Goal: Transaction & Acquisition: Purchase product/service

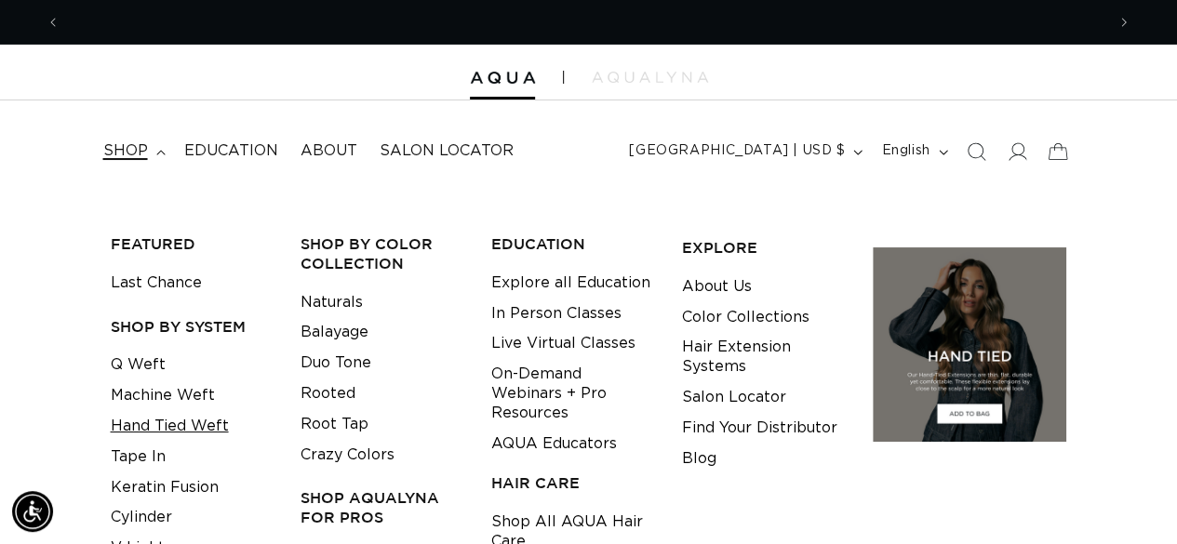
scroll to position [0, 1044]
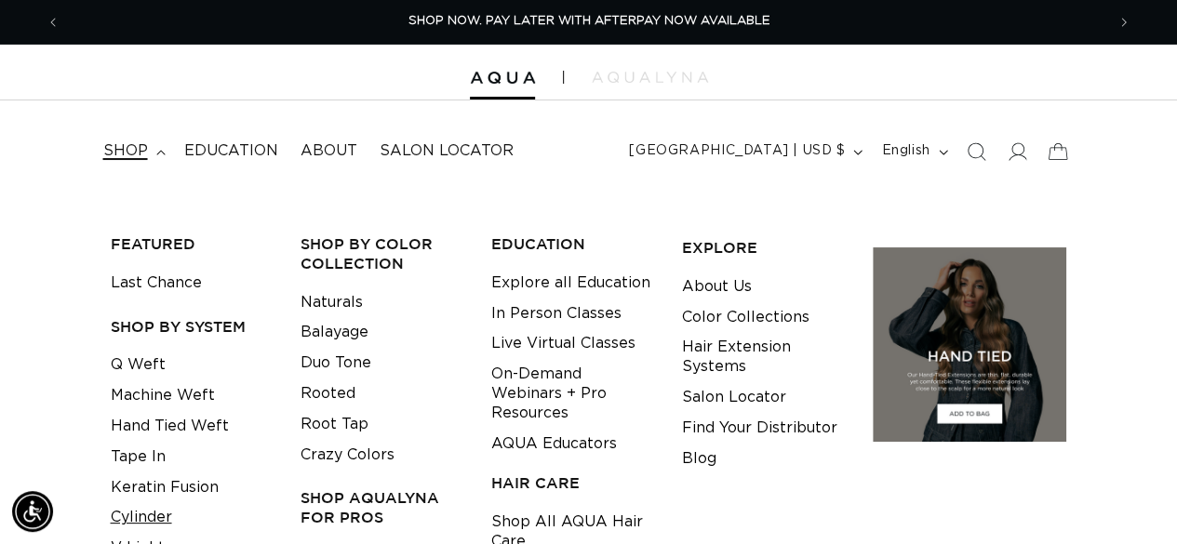
click at [158, 503] on link "Cylinder" at bounding box center [141, 517] width 61 height 31
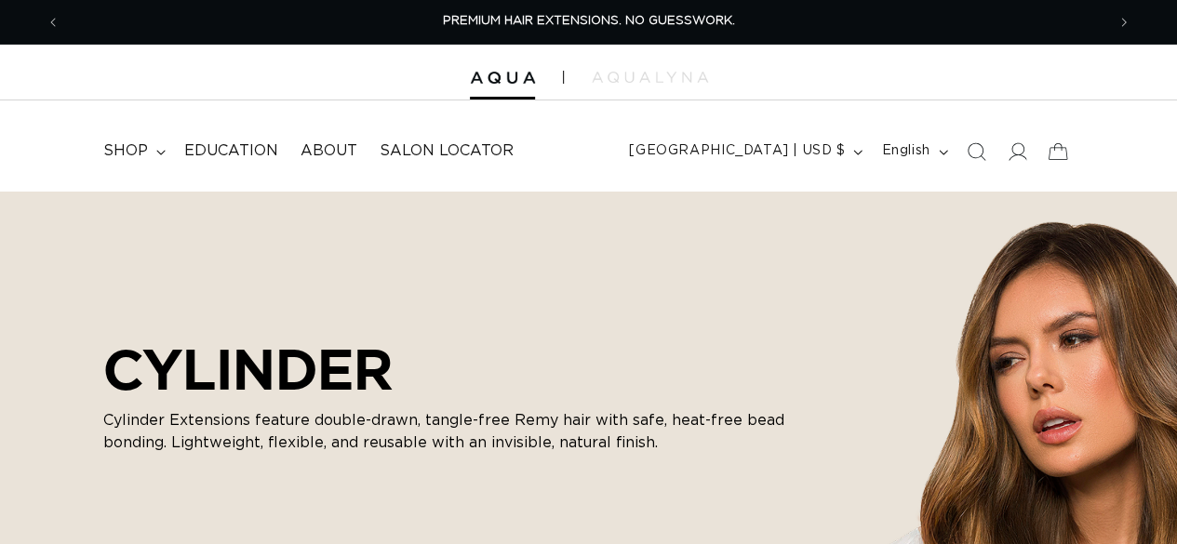
click at [787, 266] on div "CYLINDER Cylinder Extensions feature double-drawn, tangle-free Remy hair with s…" at bounding box center [588, 400] width 1177 height 419
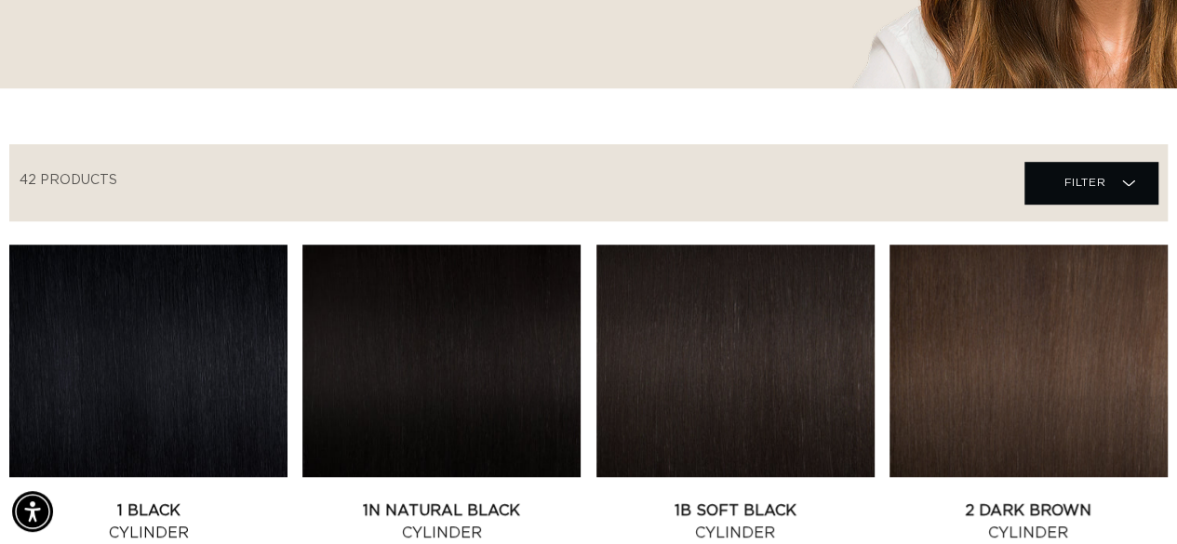
scroll to position [0, 2088]
click at [1129, 189] on icon at bounding box center [1128, 183] width 13 height 19
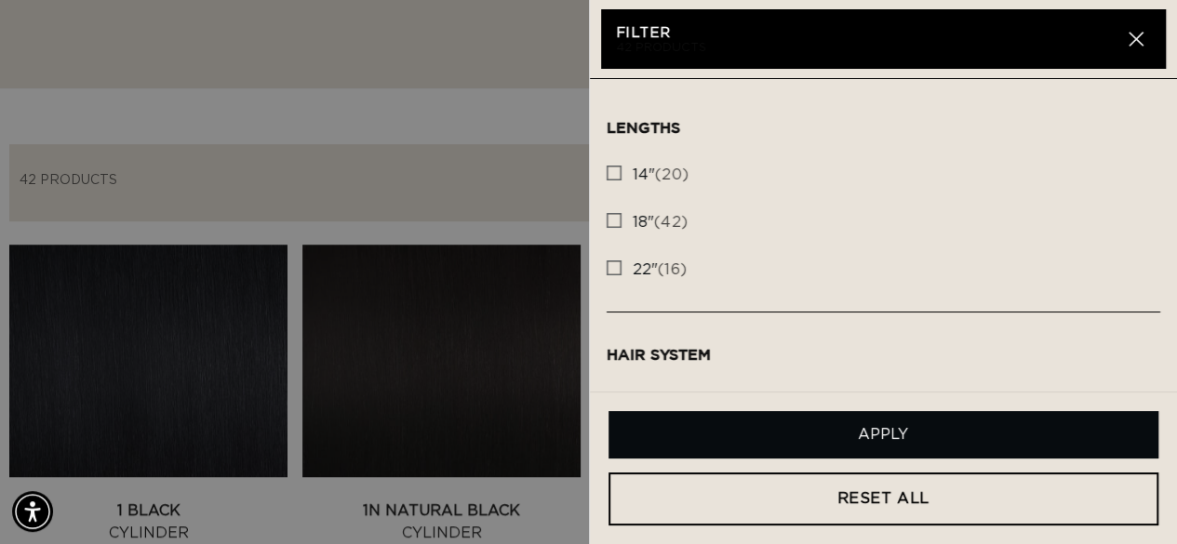
scroll to position [0, 0]
click at [618, 227] on icon at bounding box center [613, 220] width 15 height 15
click at [618, 223] on input "18" (42) 18" (42 products)" at bounding box center [613, 215] width 15 height 15
checkbox input "true"
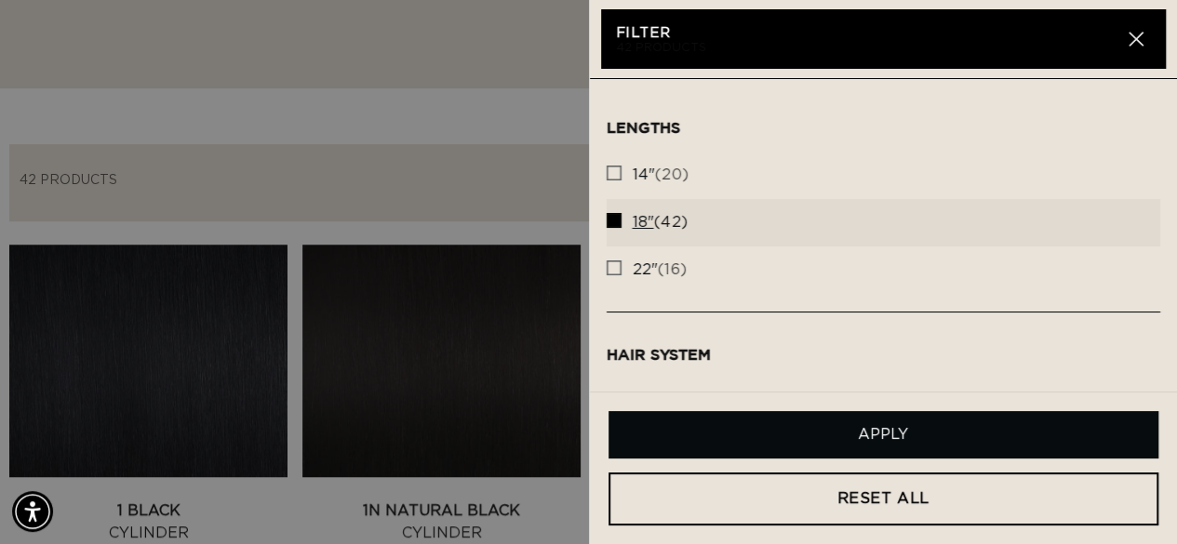
scroll to position [0, 1044]
click at [913, 436] on button "Apply" at bounding box center [883, 434] width 551 height 47
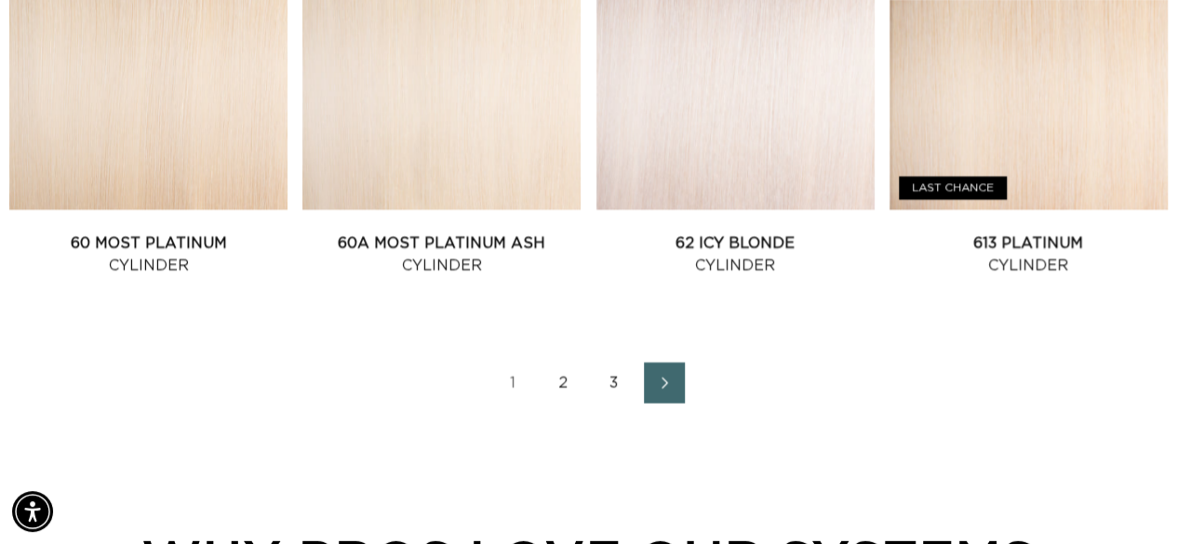
click at [610, 380] on link "3" at bounding box center [613, 383] width 41 height 41
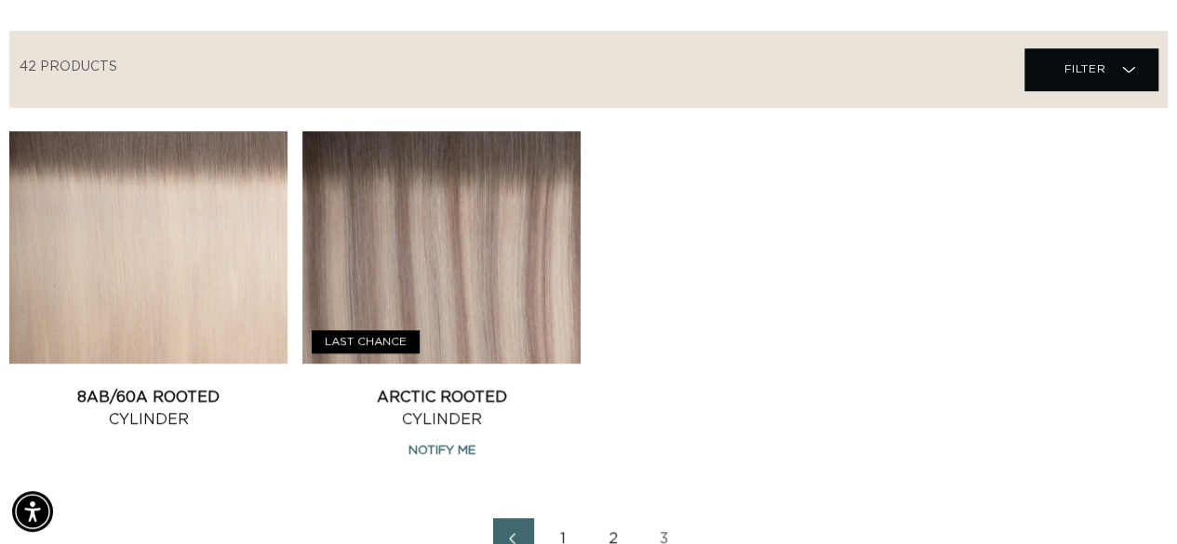
scroll to position [616, 0]
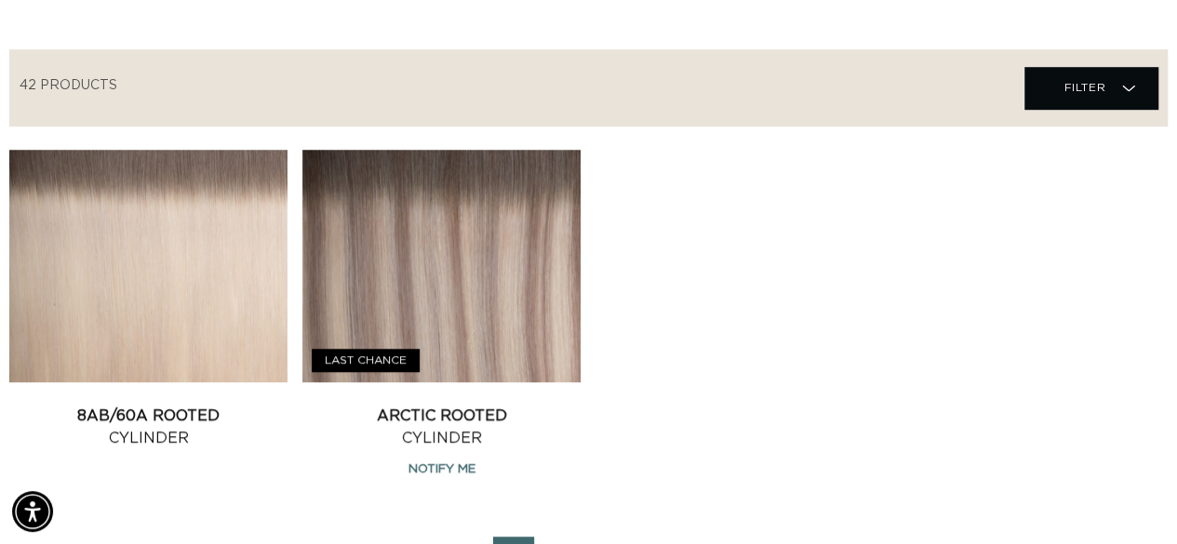
drag, startPoint x: 1183, startPoint y: 66, endPoint x: 1190, endPoint y: 170, distance: 104.4
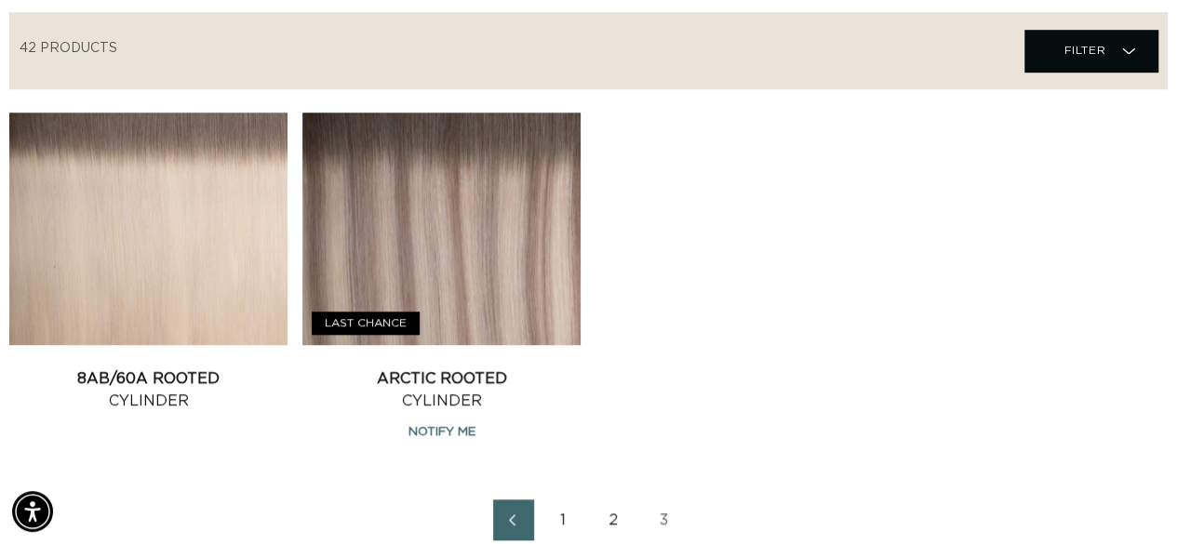
scroll to position [690, 0]
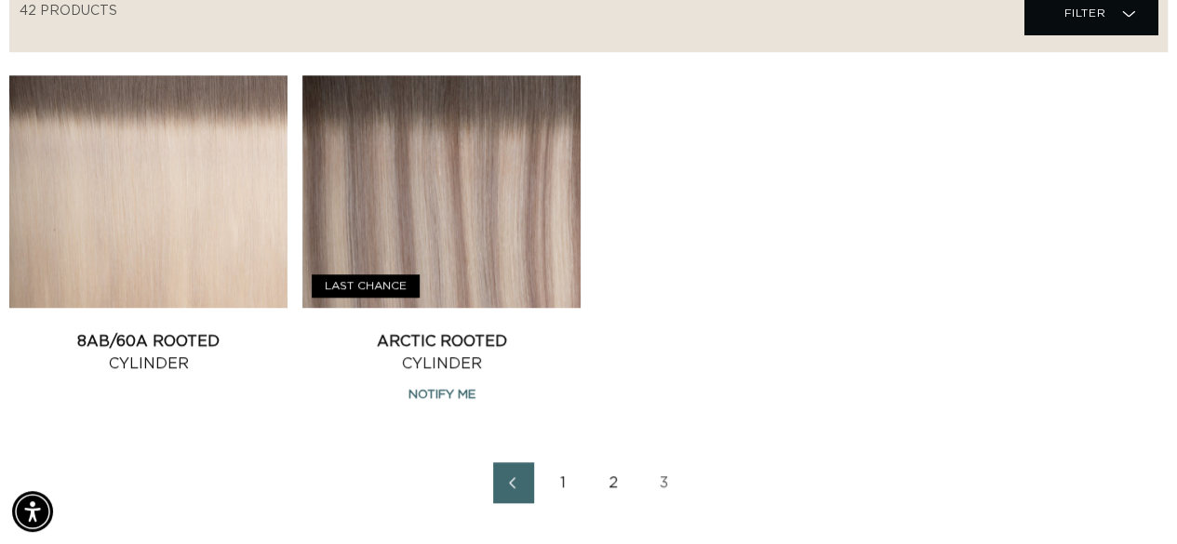
click at [606, 477] on link "2" at bounding box center [613, 482] width 41 height 41
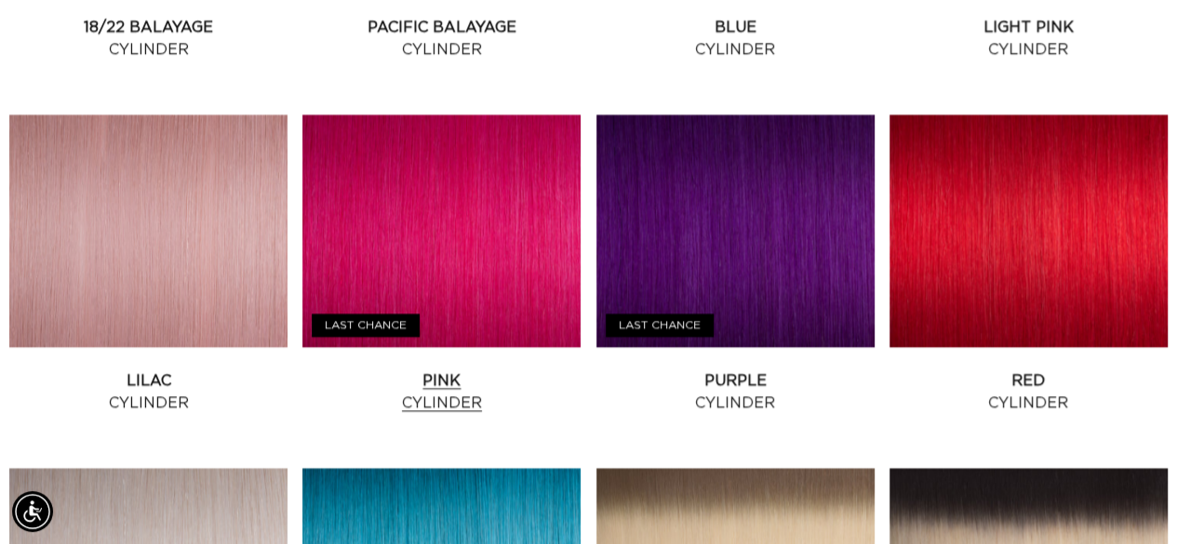
click at [455, 369] on link "Pink Cylinder" at bounding box center [441, 391] width 278 height 45
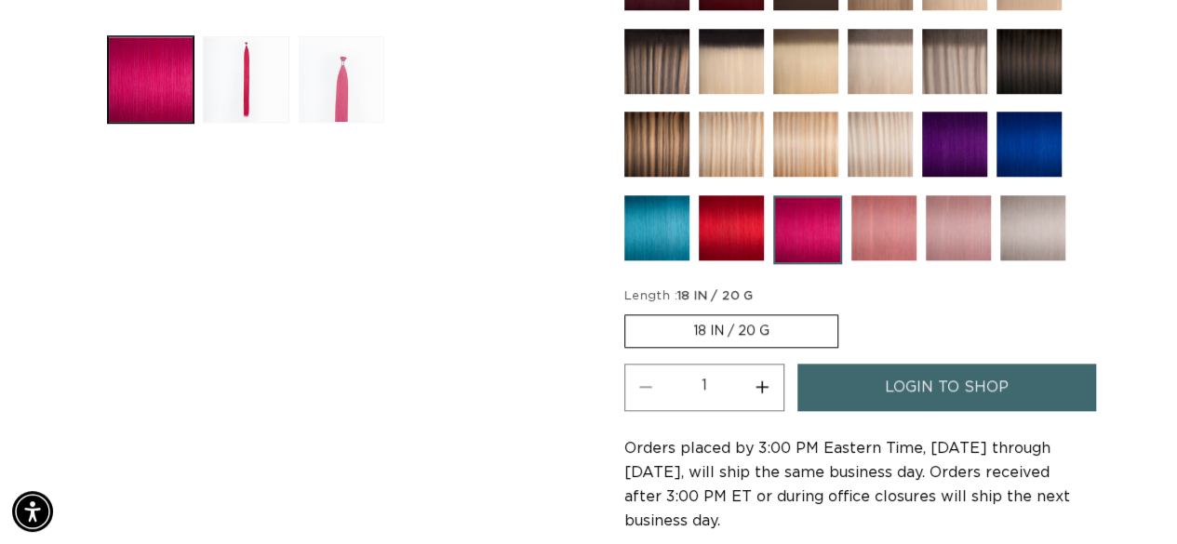
click at [366, 85] on button "Load image 3 in gallery view" at bounding box center [342, 79] width 87 height 87
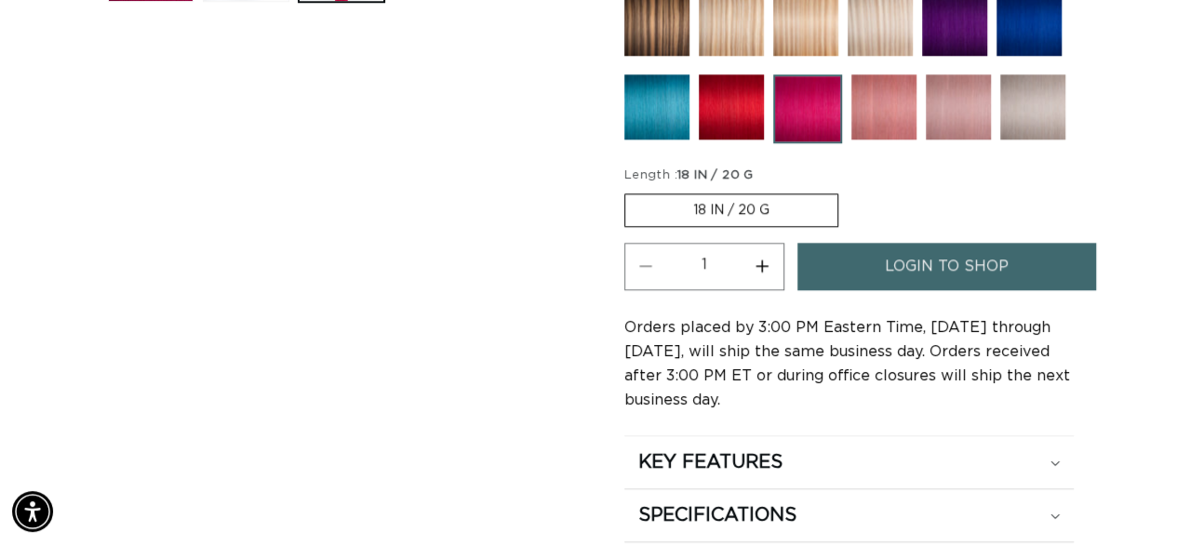
click at [766, 269] on button "Increase quantity for Pink - Cylinder" at bounding box center [762, 266] width 42 height 47
click at [760, 248] on button "Increase quantity for Pink - Cylinder" at bounding box center [762, 266] width 42 height 47
type input "3"
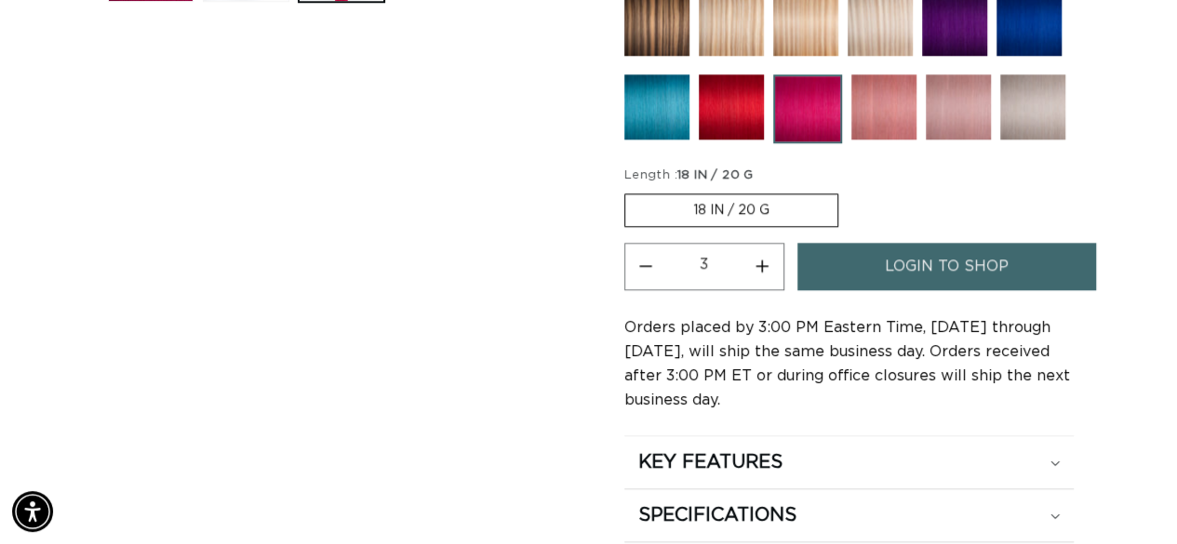
click at [891, 258] on span "login to shop" at bounding box center [947, 266] width 124 height 47
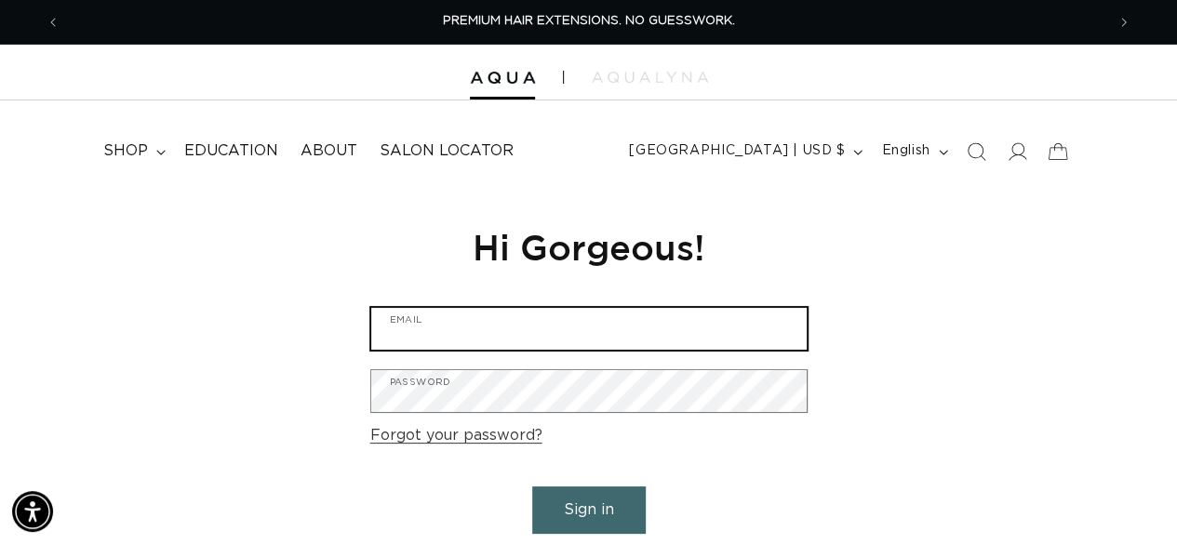
type input "[EMAIL_ADDRESS][DOMAIN_NAME]"
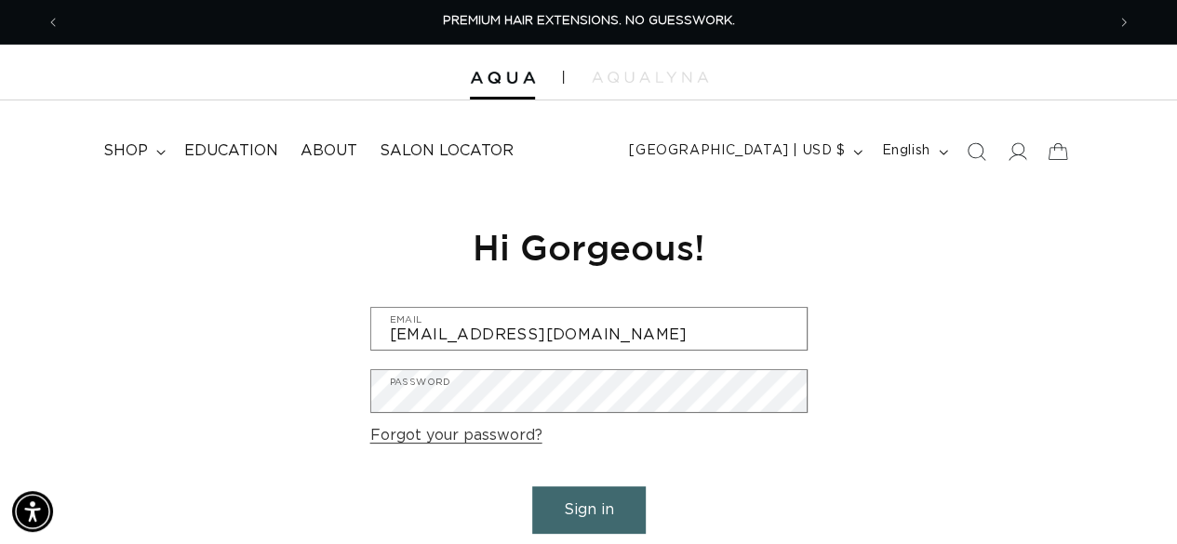
click at [606, 513] on button "Sign in" at bounding box center [588, 509] width 113 height 47
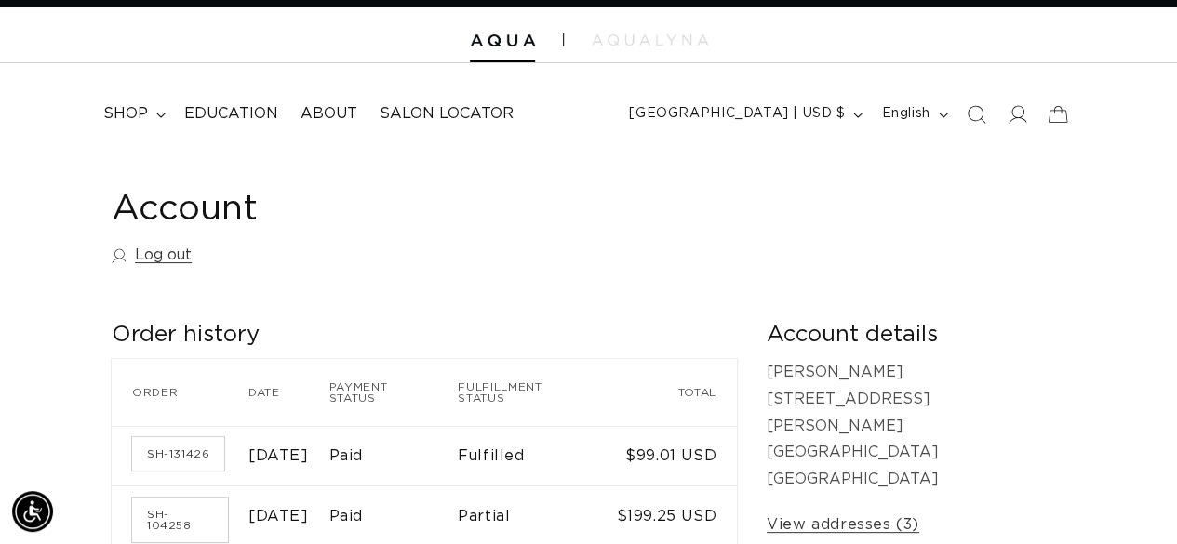
scroll to position [0, 1044]
click at [158, 113] on icon at bounding box center [160, 116] width 9 height 6
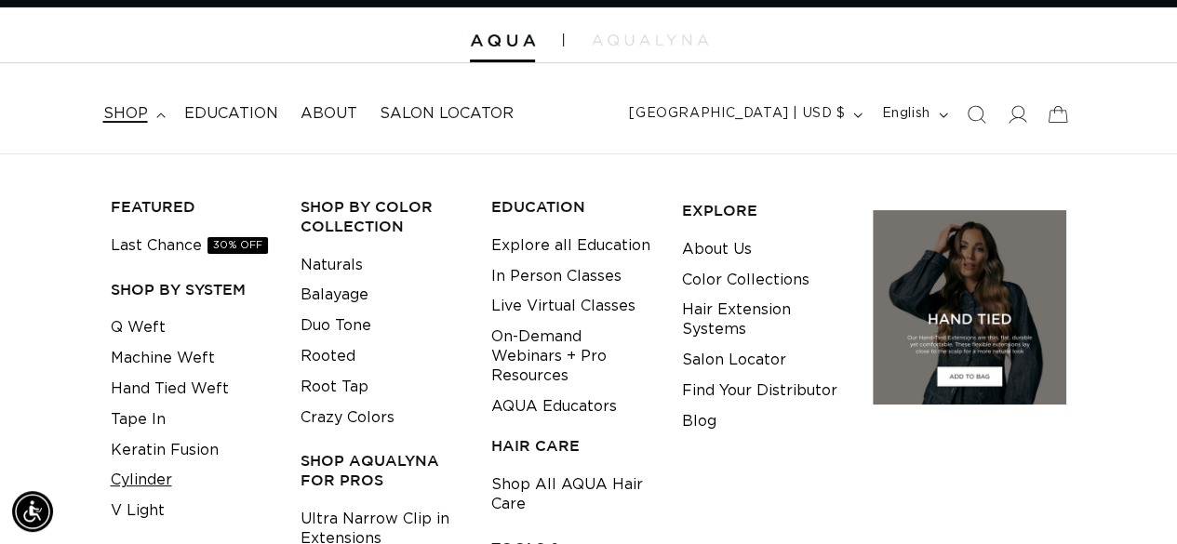
scroll to position [0, 0]
click at [165, 478] on link "Cylinder" at bounding box center [141, 480] width 61 height 31
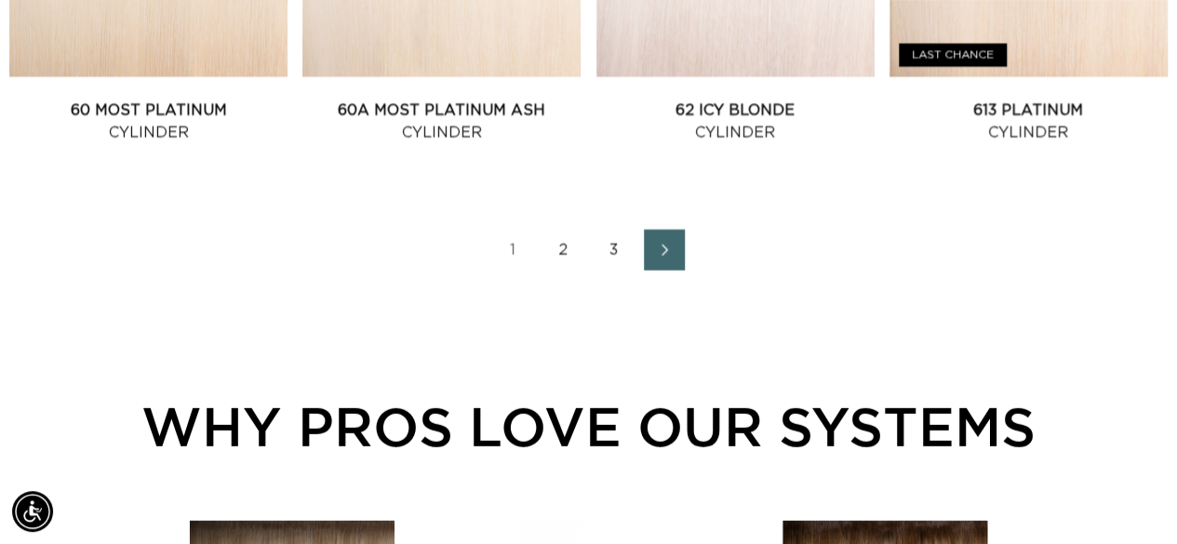
scroll to position [0, 2088]
click at [567, 256] on link "2" at bounding box center [563, 250] width 41 height 41
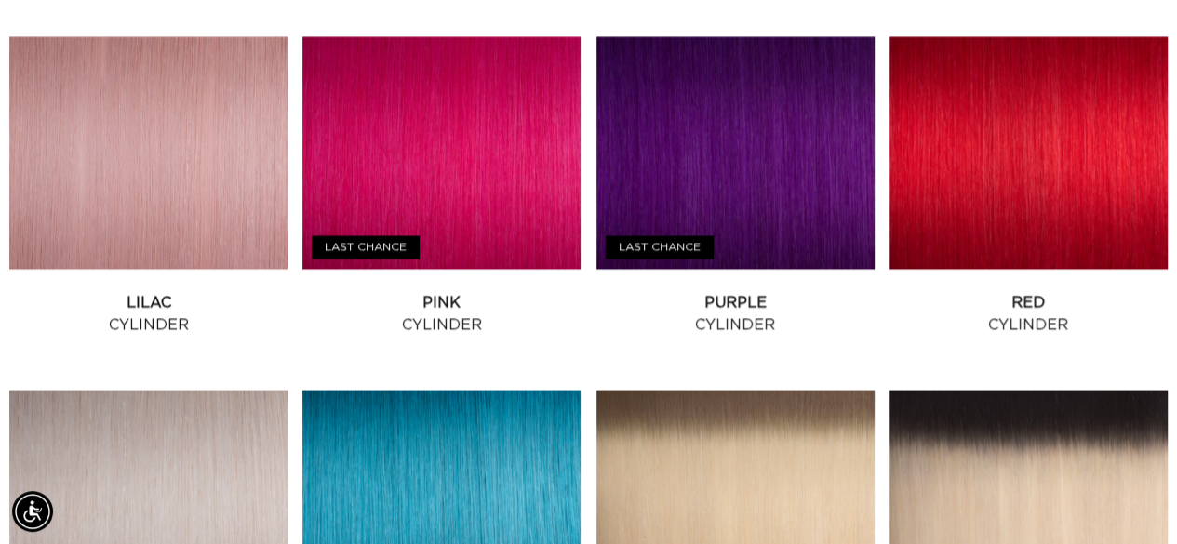
scroll to position [1801, 0]
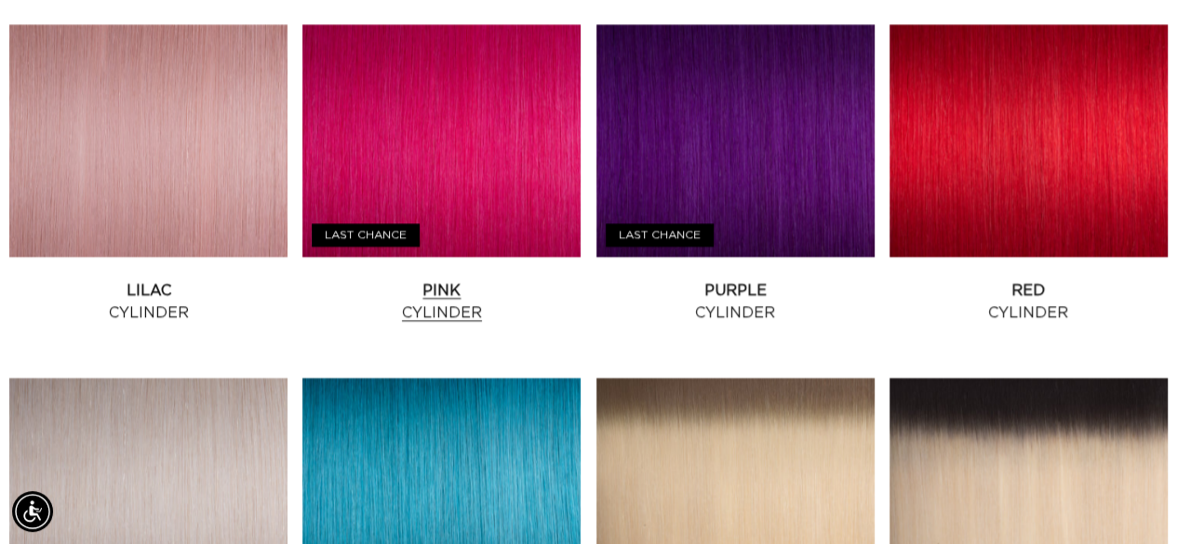
click at [487, 280] on link "Pink Cylinder" at bounding box center [441, 302] width 278 height 45
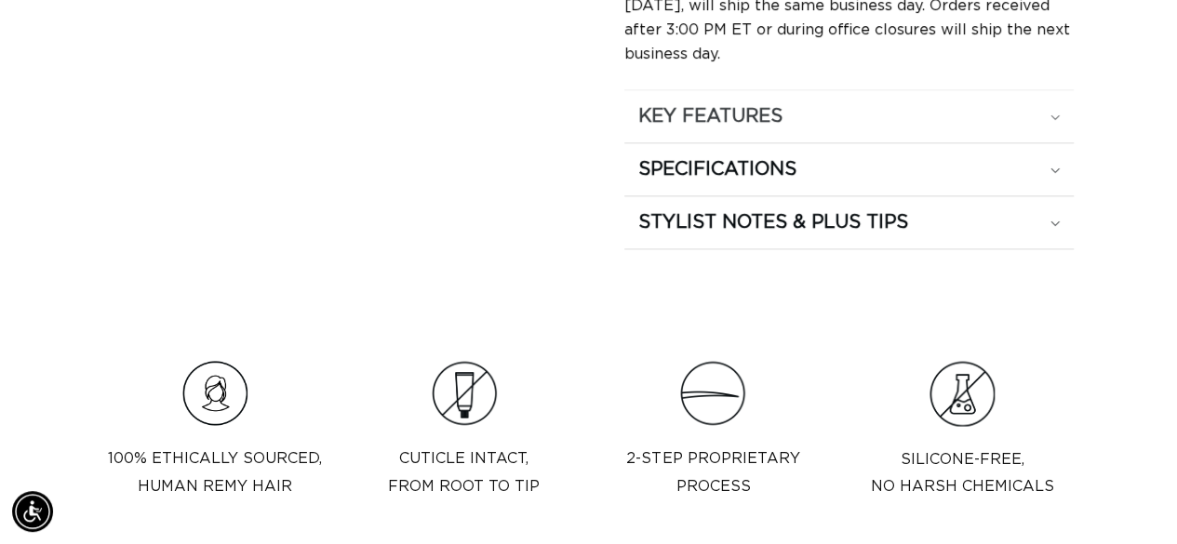
click at [1046, 104] on div "KEY FEATURES" at bounding box center [849, 116] width 422 height 24
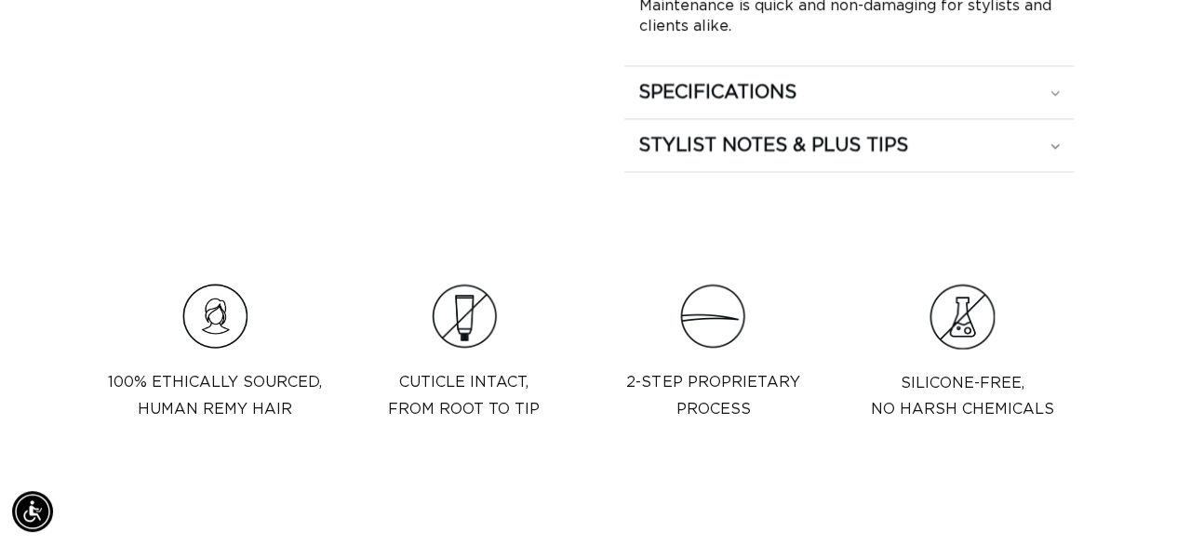
scroll to position [1749, 0]
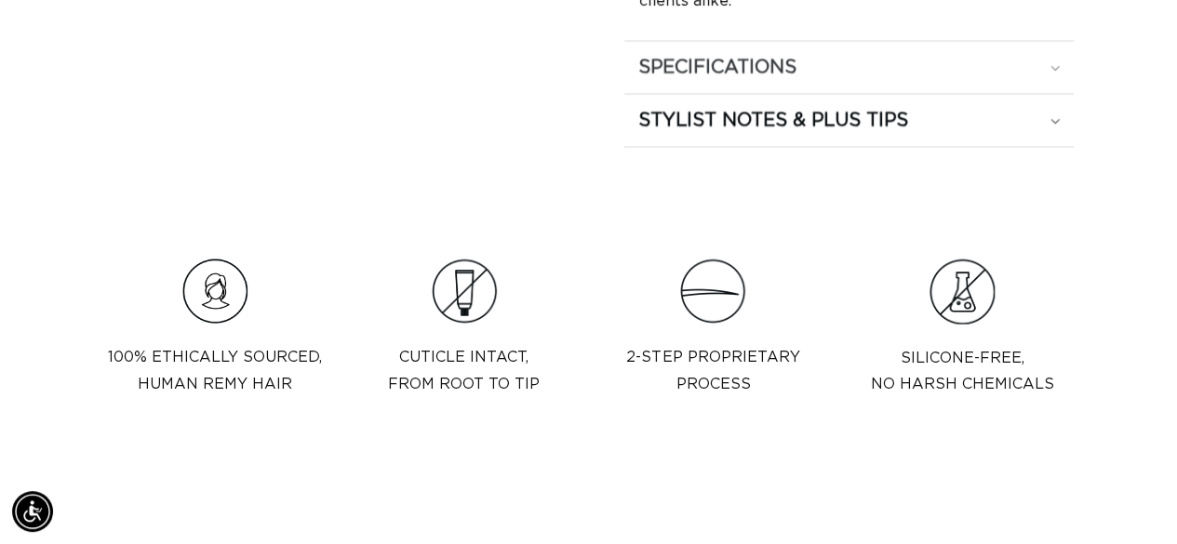
click at [1050, 55] on div "SPECIFICATIONS" at bounding box center [849, 67] width 422 height 24
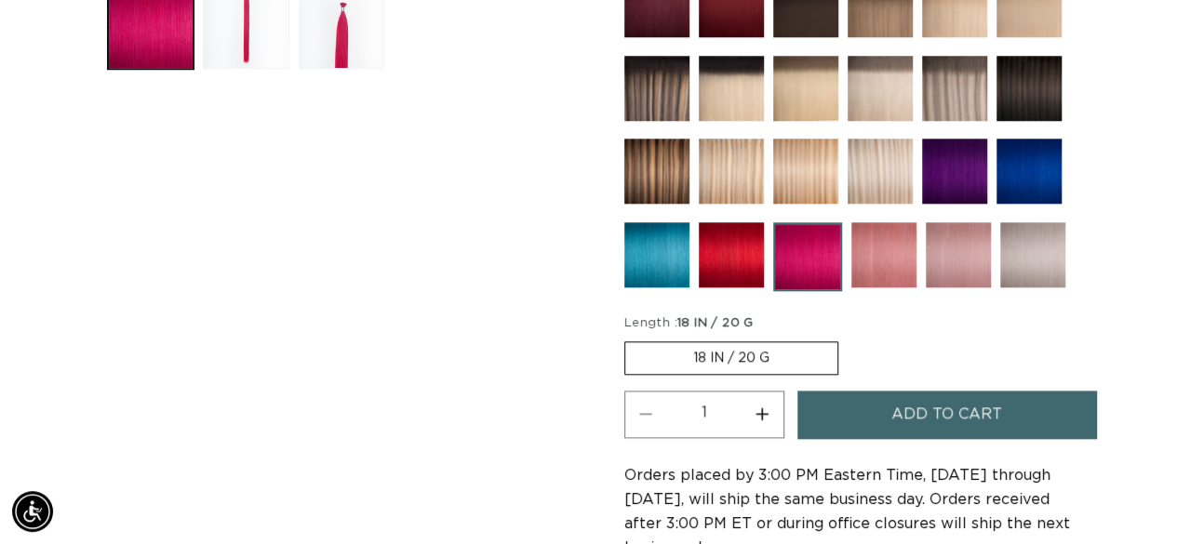
scroll to position [0, 0]
click at [763, 412] on button "Increase quantity for Pink - Cylinder" at bounding box center [762, 414] width 42 height 47
type input "3"
click at [864, 402] on button "Add to cart" at bounding box center [946, 414] width 299 height 47
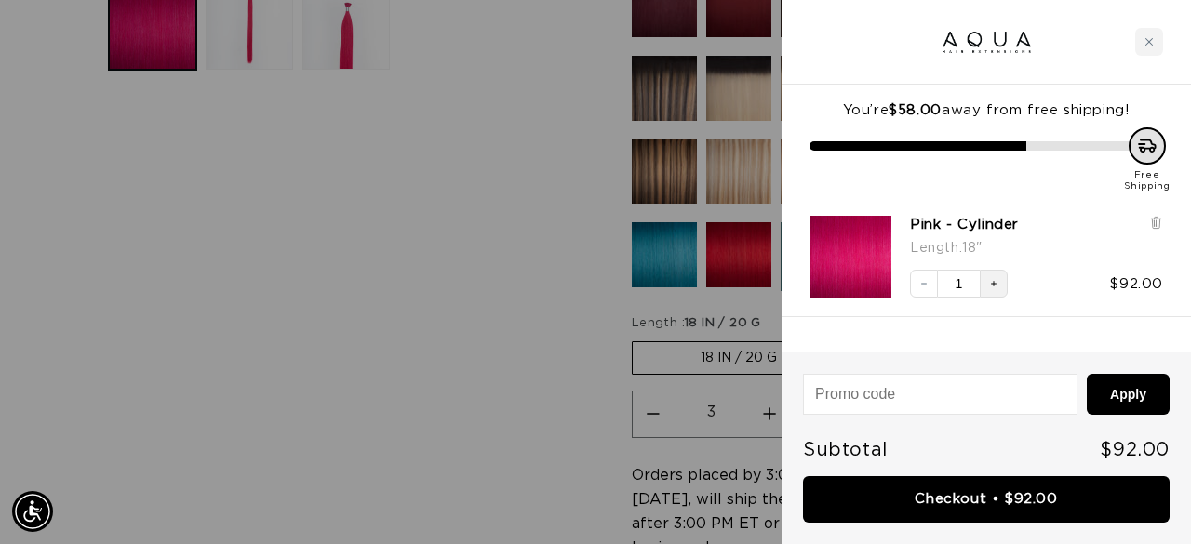
click at [988, 273] on button "Increase quantity" at bounding box center [993, 284] width 28 height 28
click at [992, 282] on icon "Increase quantity" at bounding box center [993, 283] width 11 height 11
click at [1152, 33] on div "Close cart" at bounding box center [1149, 42] width 28 height 28
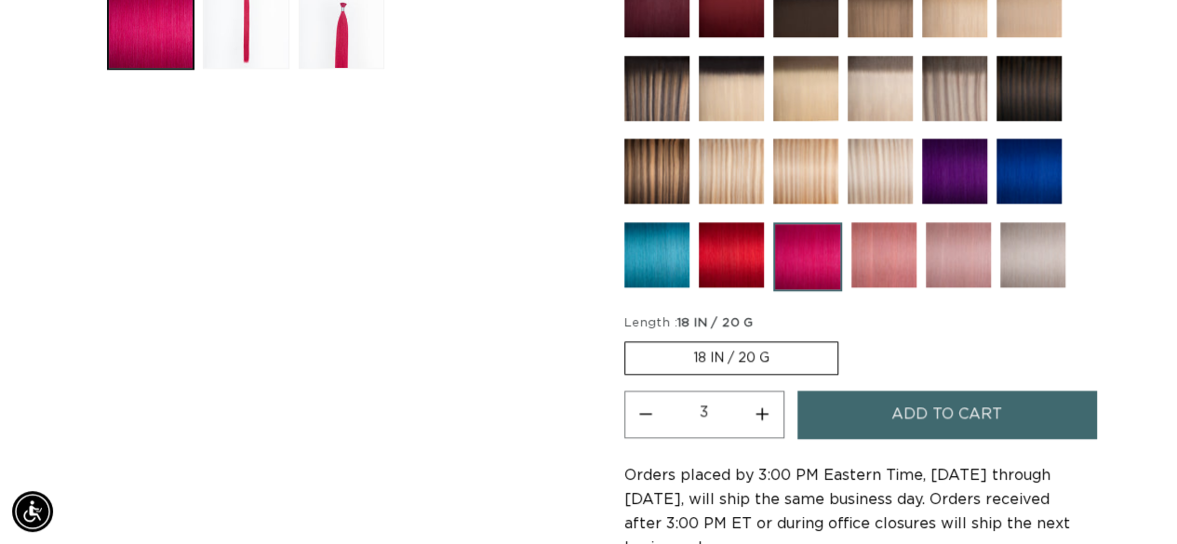
click at [847, 409] on button "Add to cart" at bounding box center [946, 414] width 299 height 47
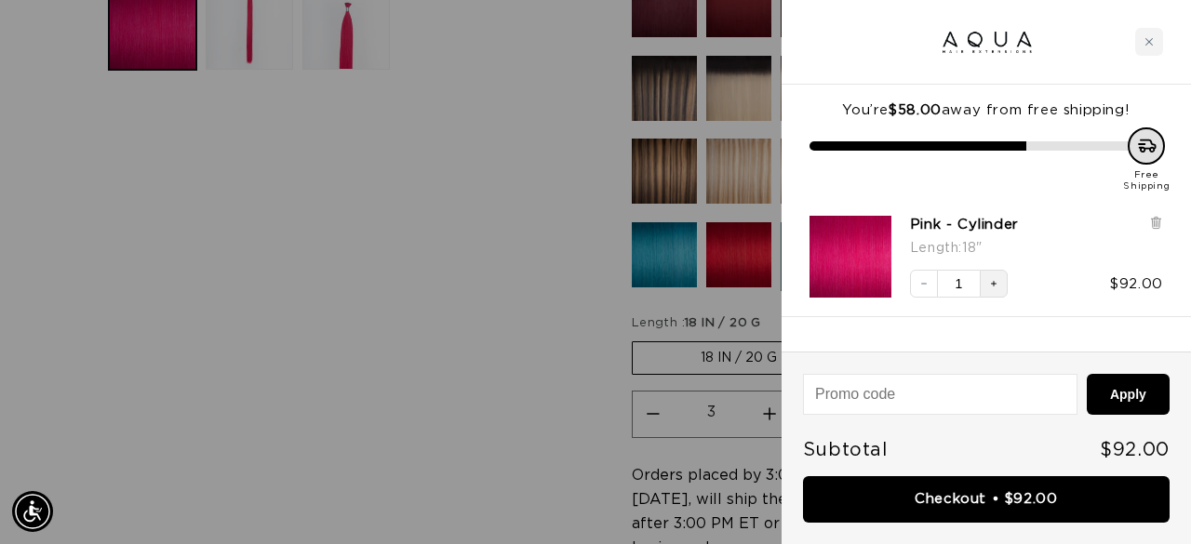
click at [992, 279] on icon "Increase quantity" at bounding box center [993, 283] width 11 height 11
click at [964, 288] on input "1" at bounding box center [959, 284] width 42 height 28
type input "1"
click at [1001, 320] on div "You’re $58.00 away from free shipping! Free Shipping Pink - Cylinder Length : 1…" at bounding box center [985, 218] width 409 height 267
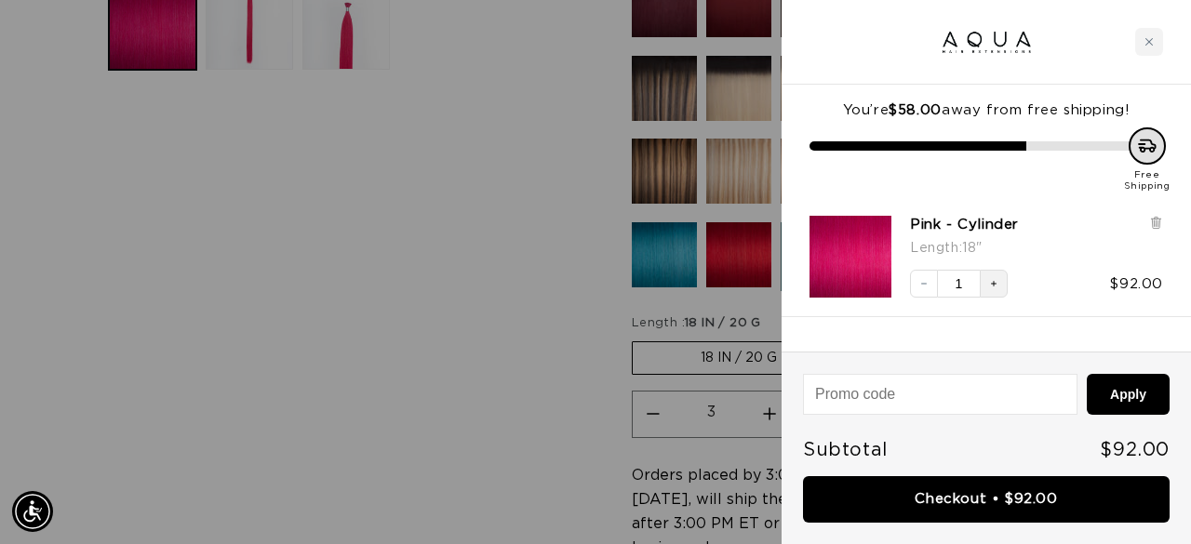
scroll to position [0, 2117]
click at [1081, 233] on div "Pink - Cylinder Length : 18"" at bounding box center [1036, 239] width 253 height 46
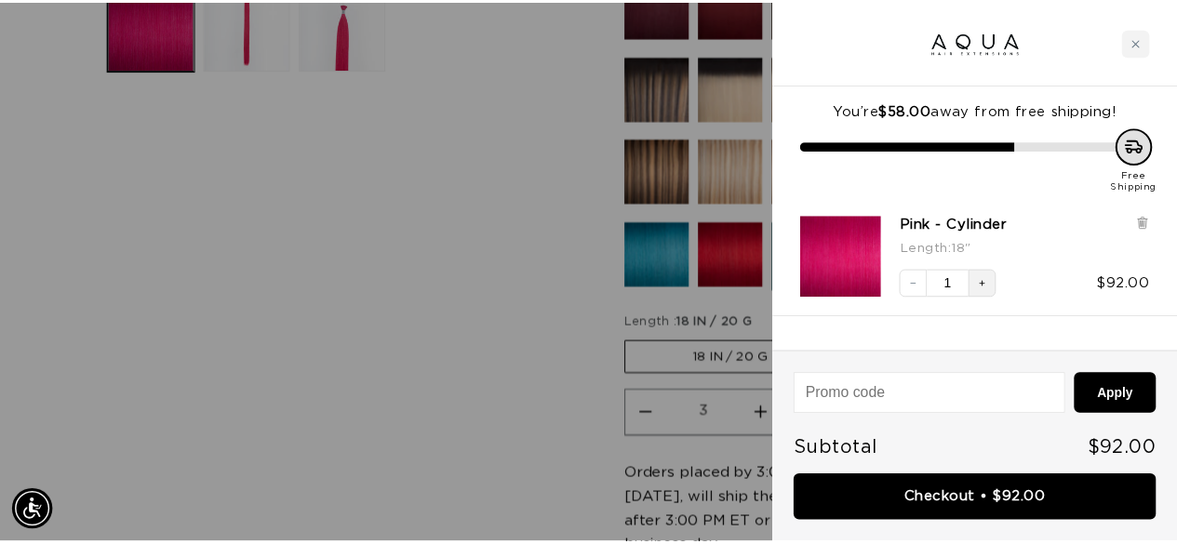
scroll to position [0, 0]
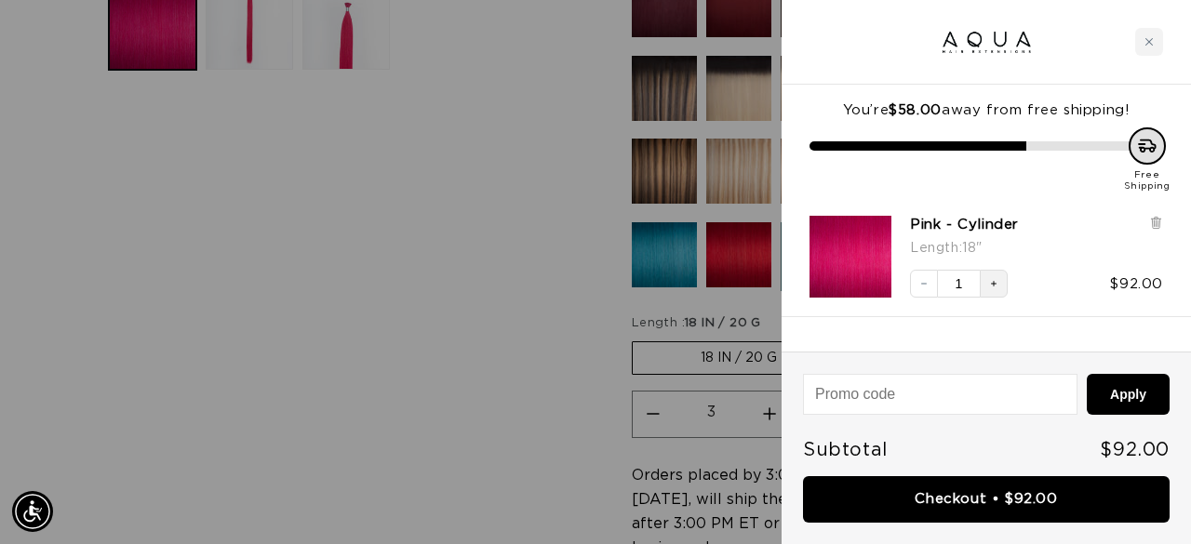
click at [426, 352] on div at bounding box center [595, 272] width 1191 height 544
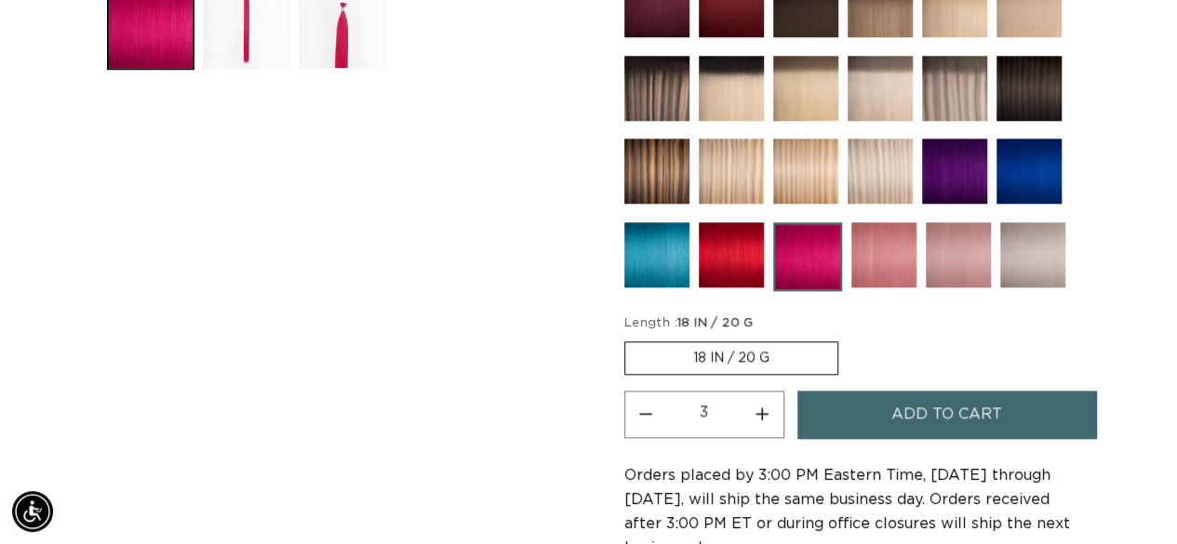
scroll to position [0, 1044]
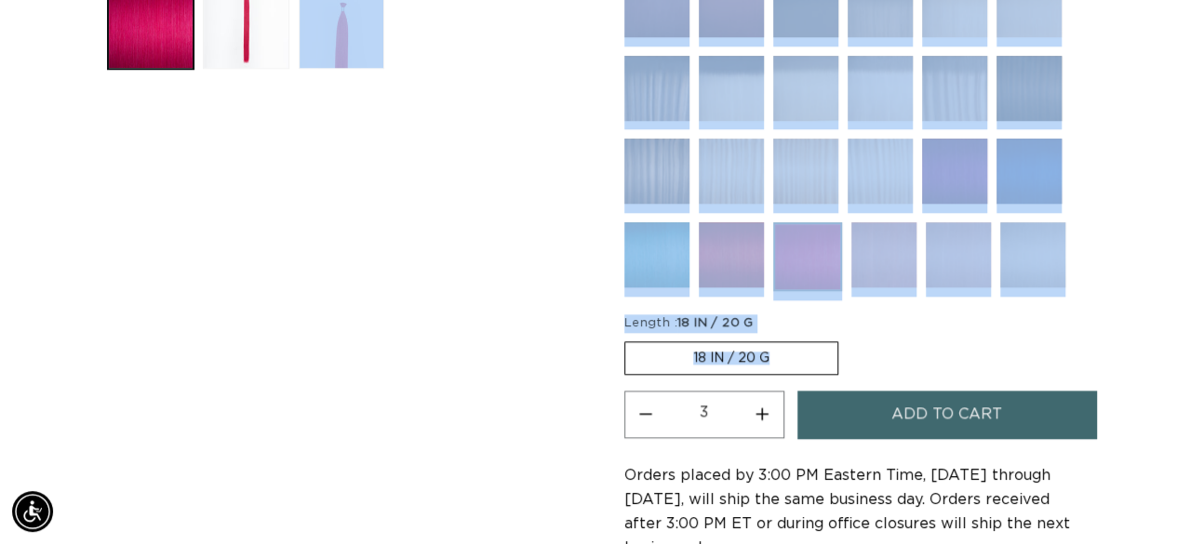
drag, startPoint x: 462, startPoint y: 436, endPoint x: 646, endPoint y: 405, distance: 186.0
click at [646, 405] on div "Skip to product information Open media 1 in modal Open media 2 in modal Open me…" at bounding box center [588, 310] width 971 height 1711
click at [646, 405] on button "Decrease quantity for Pink - Cylinder" at bounding box center [646, 414] width 42 height 47
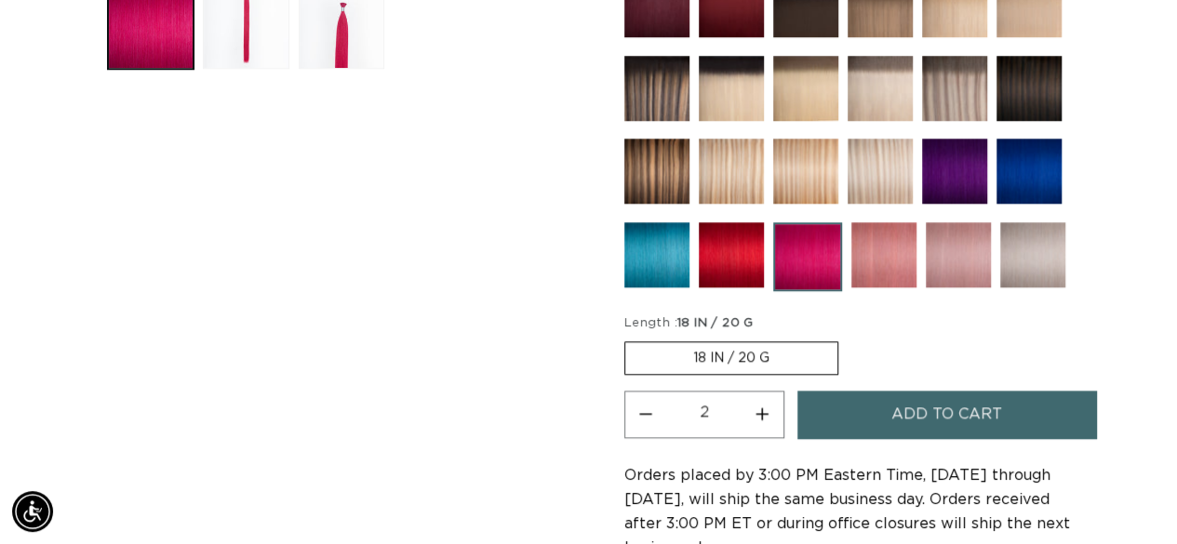
click at [467, 349] on div "Skip to product information Open media 1 in modal Open media 2 in modal Open me…" at bounding box center [341, 310] width 477 height 1711
click at [648, 411] on button "Decrease quantity for Pink - Cylinder" at bounding box center [646, 414] width 42 height 47
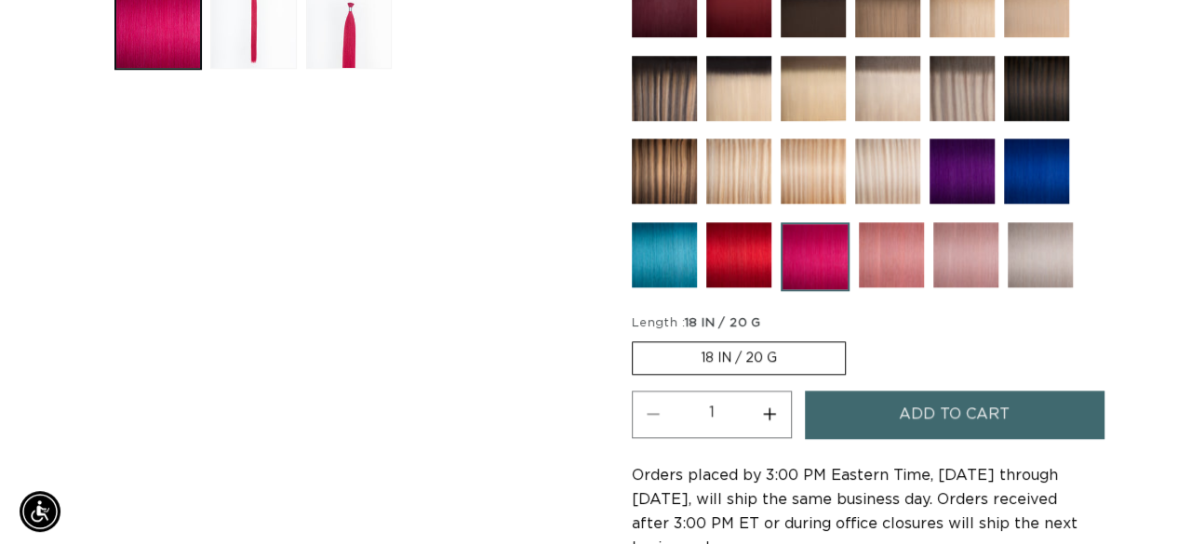
scroll to position [0, 0]
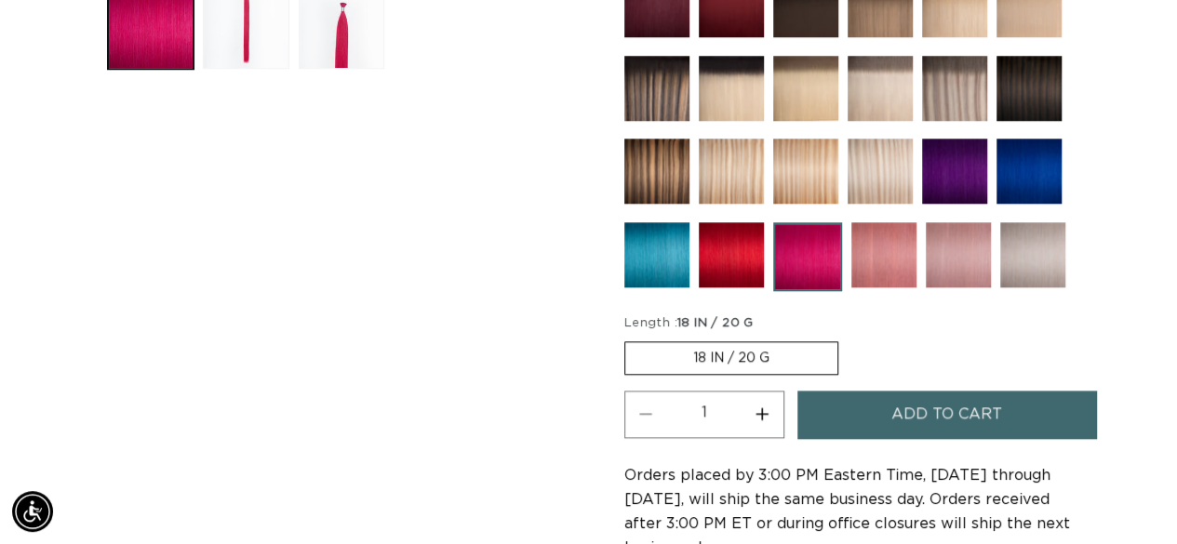
click at [881, 406] on button "Add to cart" at bounding box center [946, 414] width 299 height 47
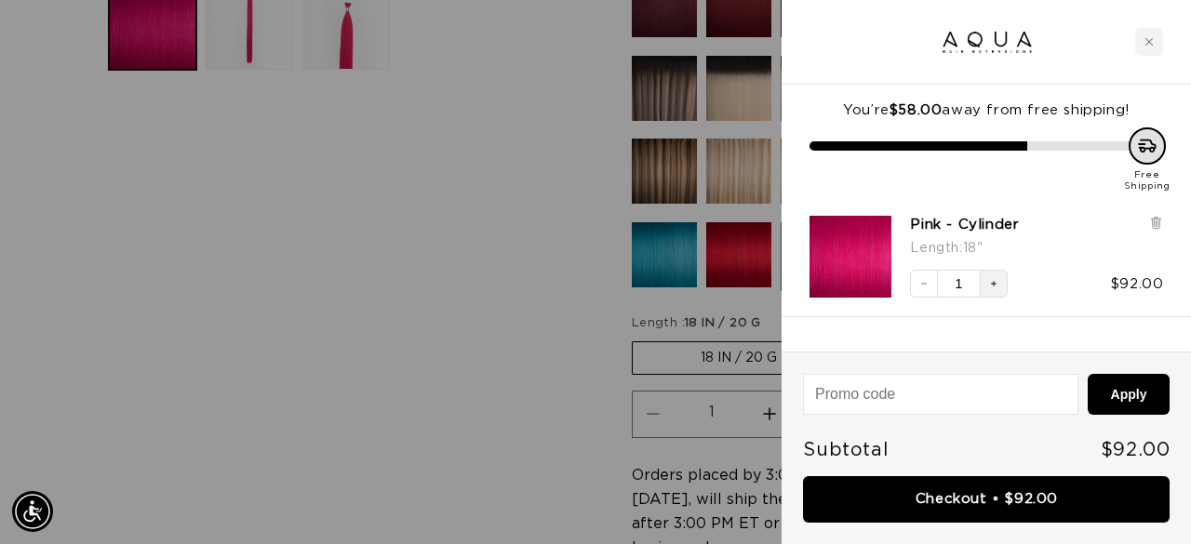
scroll to position [0, 1059]
click at [994, 282] on icon "Increase quantity" at bounding box center [993, 283] width 11 height 11
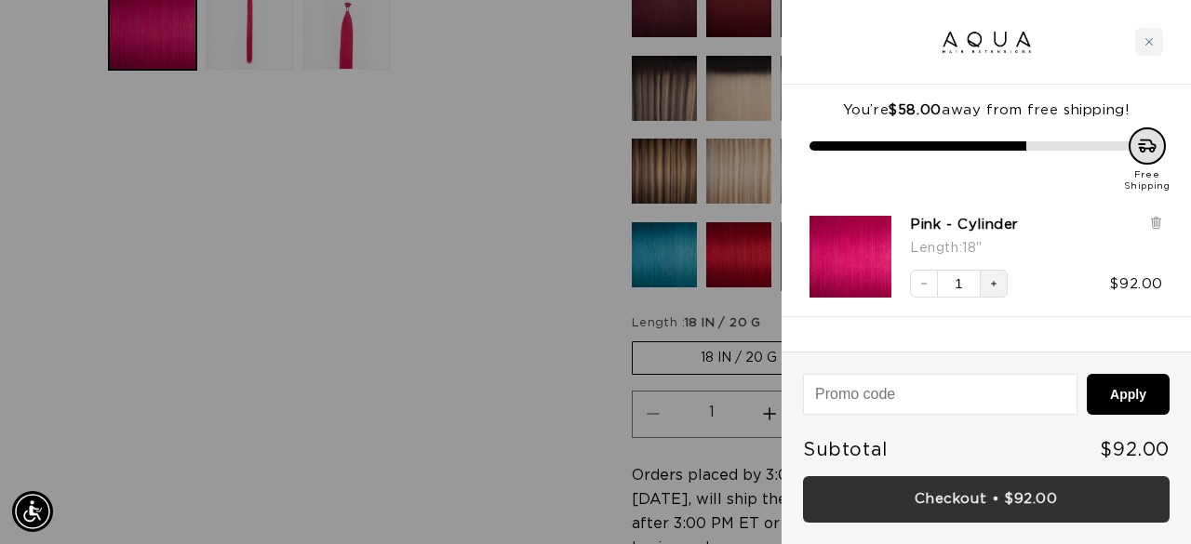
scroll to position [0, 0]
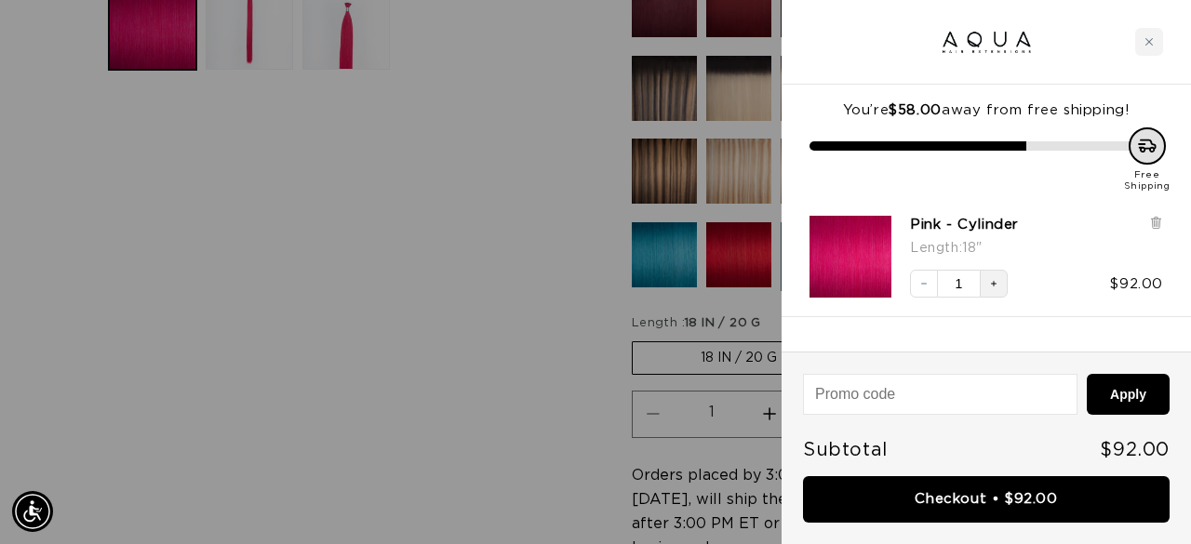
click at [549, 318] on div at bounding box center [595, 272] width 1191 height 544
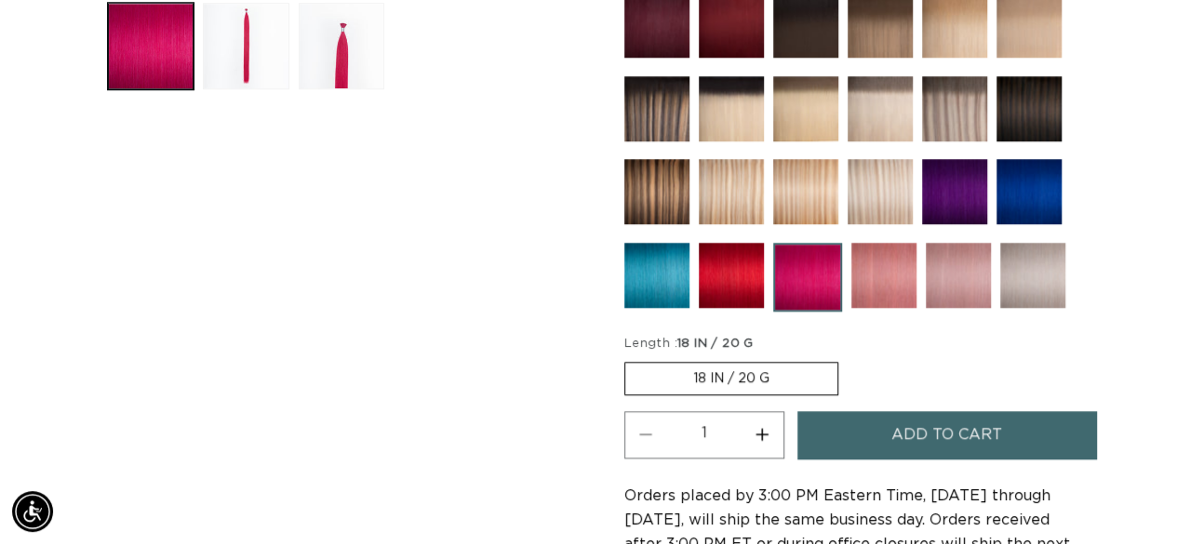
scroll to position [0, 2088]
click at [754, 364] on label "18 IN / 20 G Variant sold out or unavailable" at bounding box center [731, 378] width 214 height 33
click at [630, 359] on input "18 IN / 20 G Variant sold out or unavailable" at bounding box center [629, 358] width 1 height 1
click at [678, 373] on label "18 IN / 20 G Variant sold out or unavailable" at bounding box center [731, 378] width 214 height 33
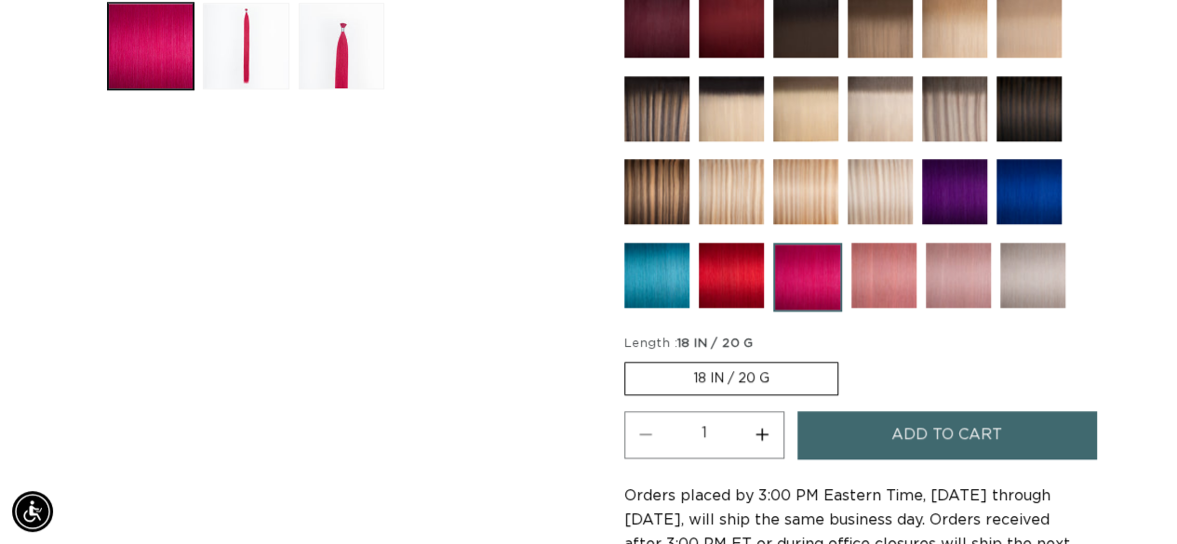
click at [630, 359] on input "18 IN / 20 G Variant sold out or unavailable" at bounding box center [629, 358] width 1 height 1
click at [688, 373] on label "18 IN / 20 G Variant sold out or unavailable" at bounding box center [731, 378] width 214 height 33
click at [630, 359] on input "18 IN / 20 G Variant sold out or unavailable" at bounding box center [629, 358] width 1 height 1
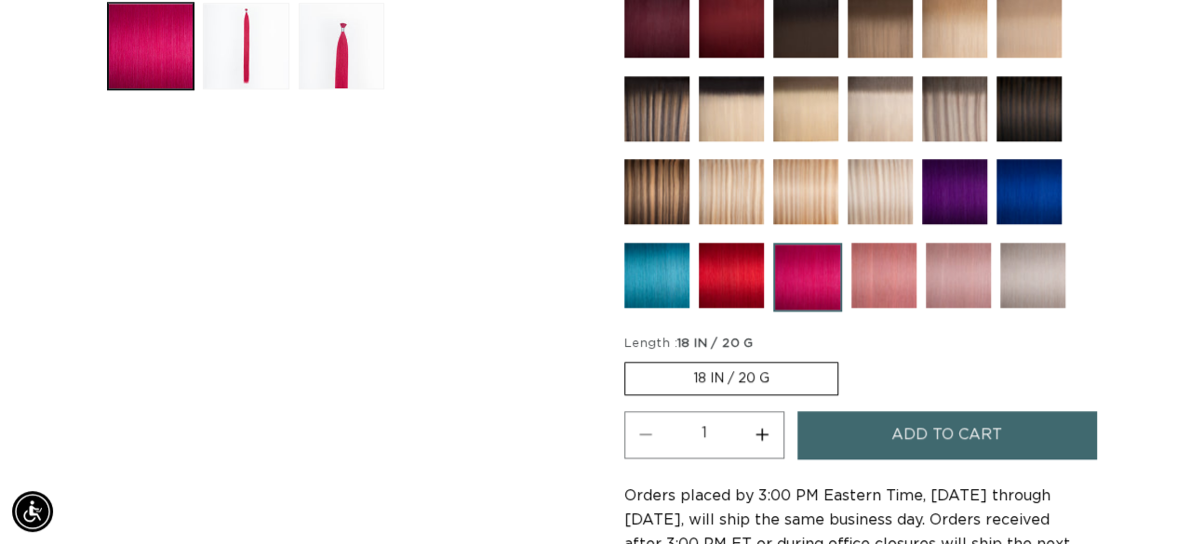
click at [758, 427] on button "Increase quantity for Pink - Cylinder" at bounding box center [762, 434] width 42 height 47
type input "2"
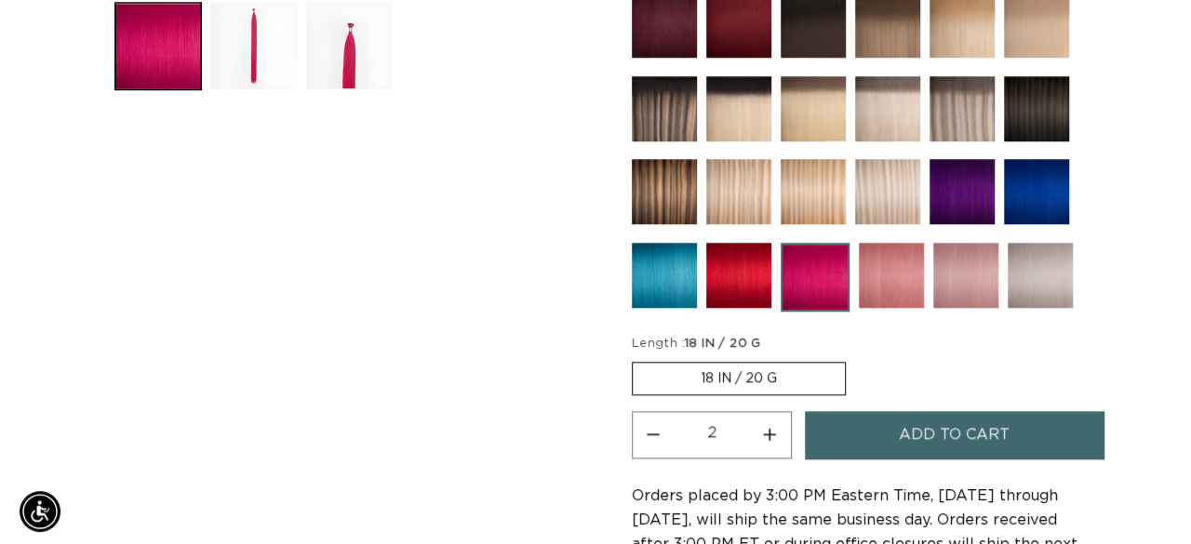
scroll to position [0, 0]
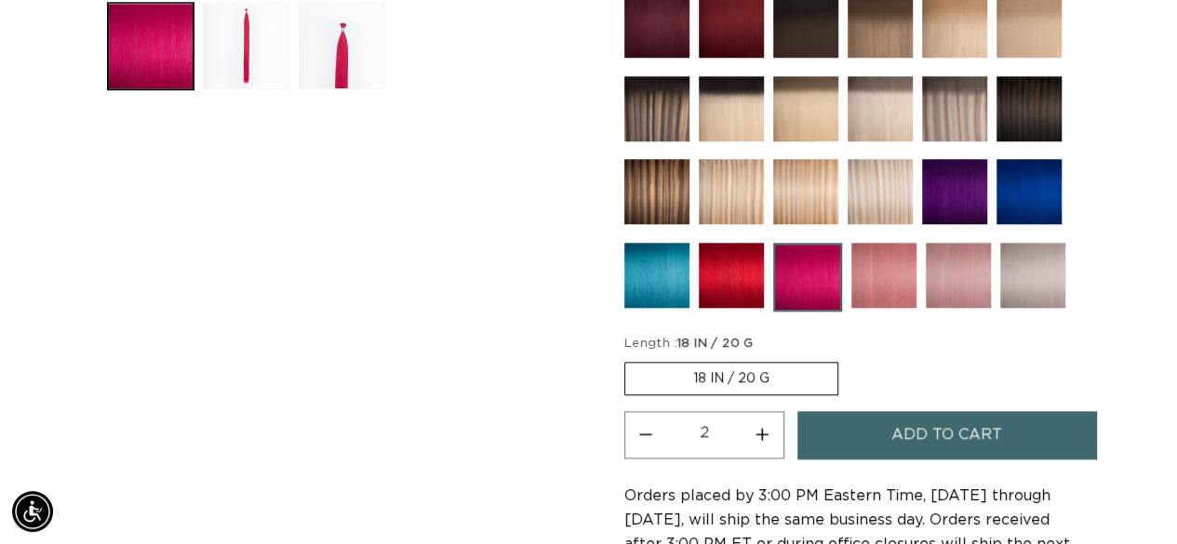
click at [837, 415] on button "Add to cart" at bounding box center [946, 434] width 299 height 47
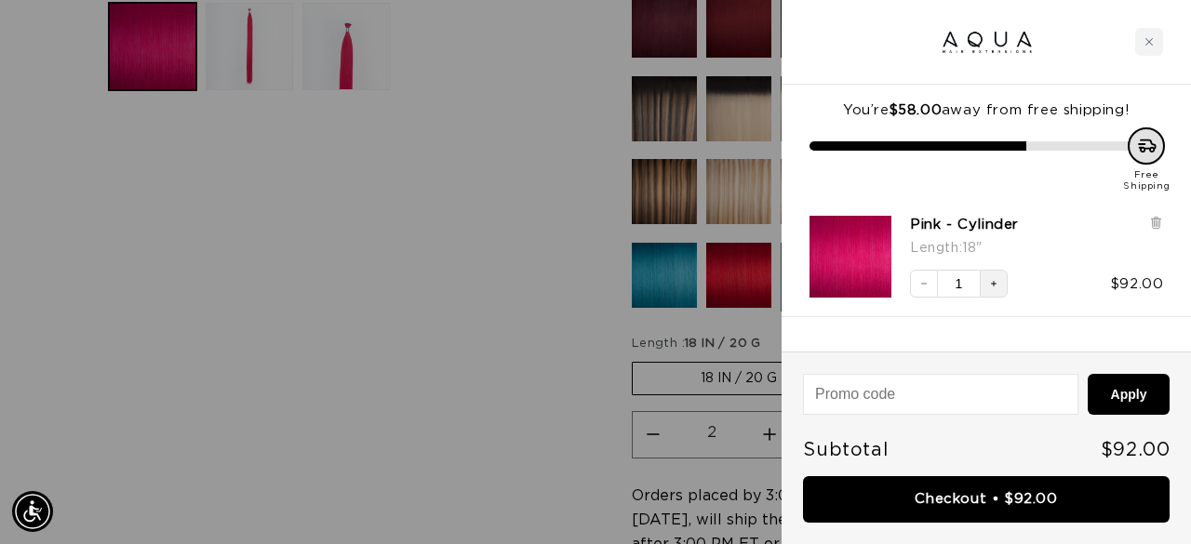
scroll to position [0, 2117]
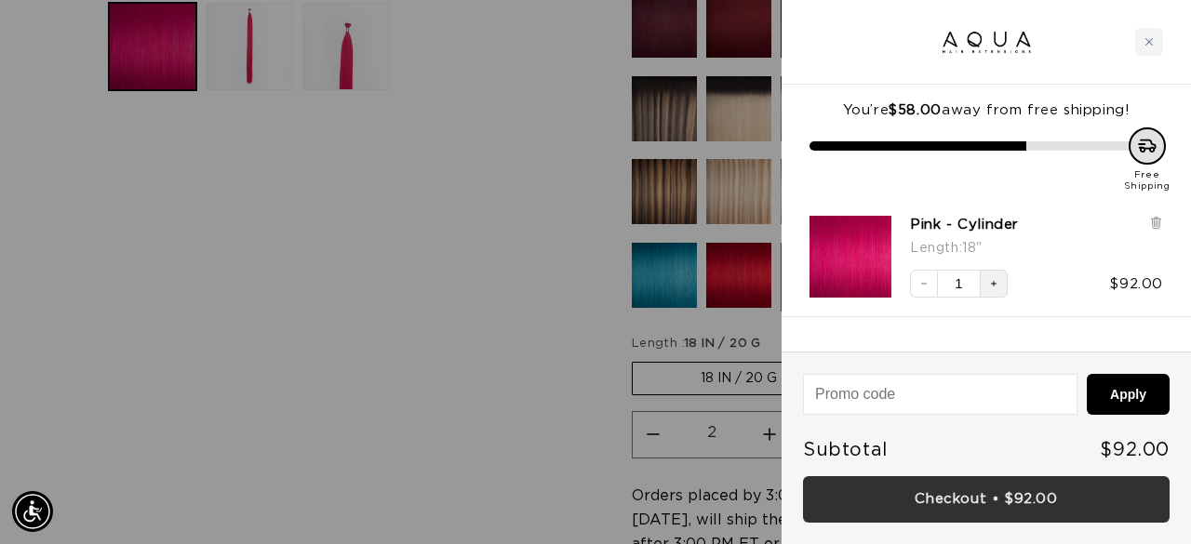
click at [950, 506] on link "Checkout • $92.00" at bounding box center [986, 499] width 366 height 47
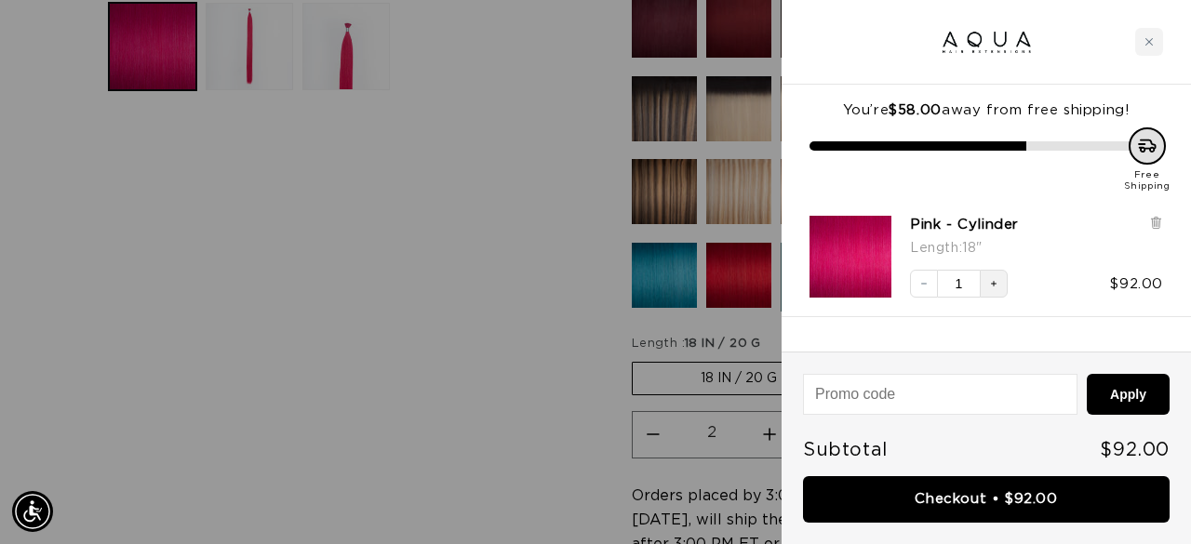
click at [994, 280] on icon "Increase quantity" at bounding box center [993, 283] width 11 height 11
click at [578, 451] on div at bounding box center [595, 272] width 1191 height 544
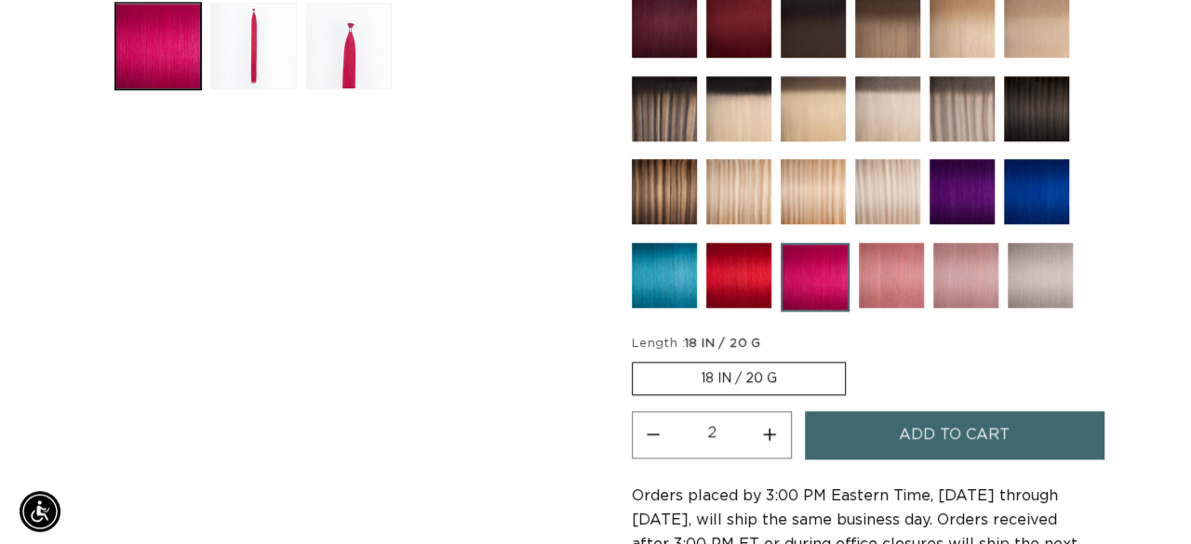
scroll to position [0, 1044]
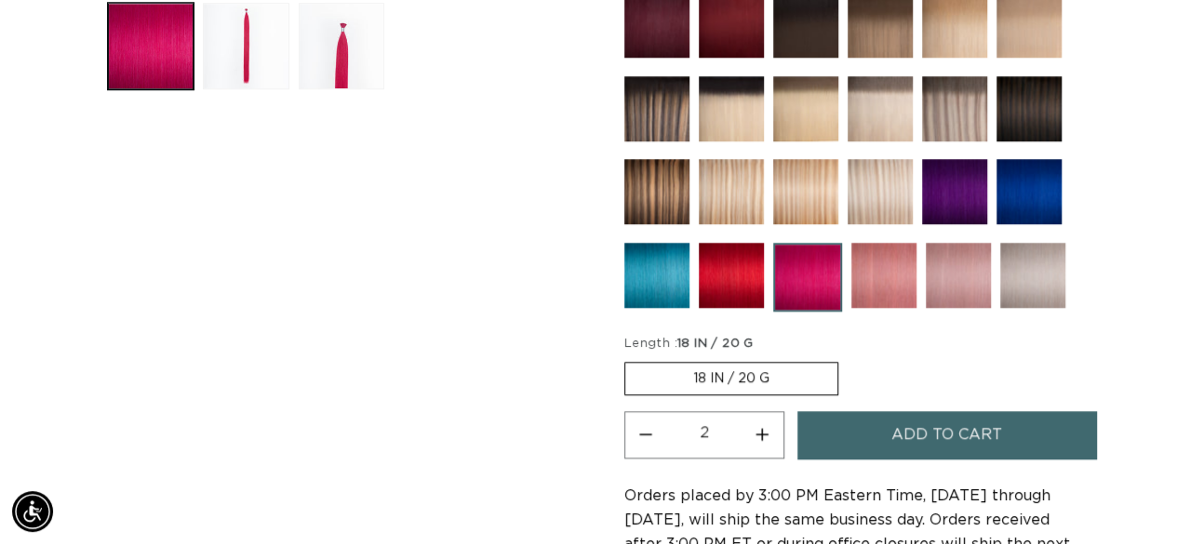
click at [969, 433] on span "Add to cart" at bounding box center [946, 434] width 111 height 47
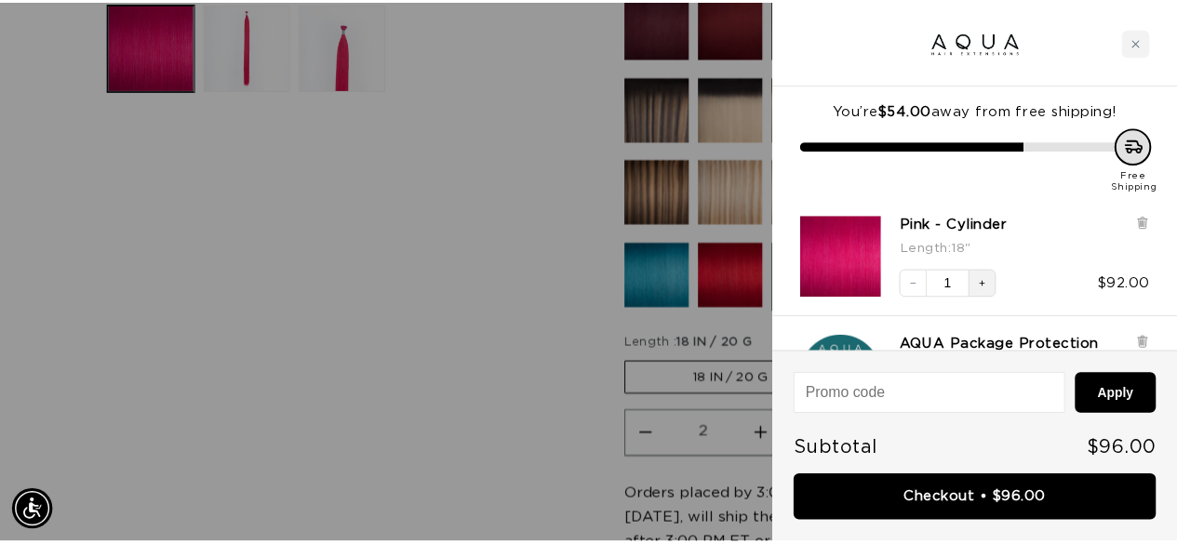
scroll to position [0, 1059]
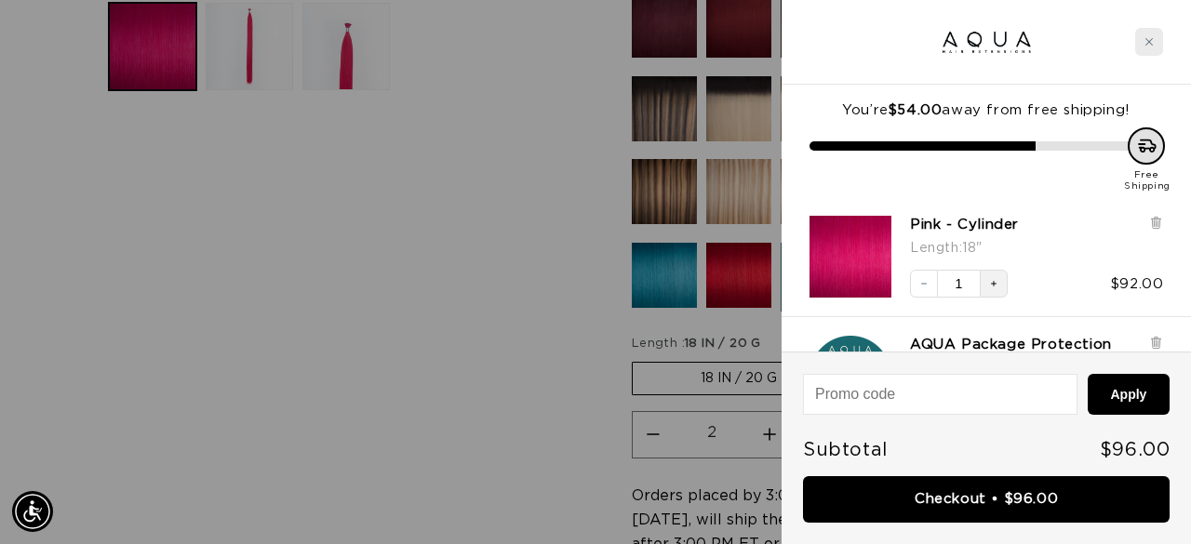
click at [1155, 46] on div "Close cart" at bounding box center [1149, 42] width 28 height 28
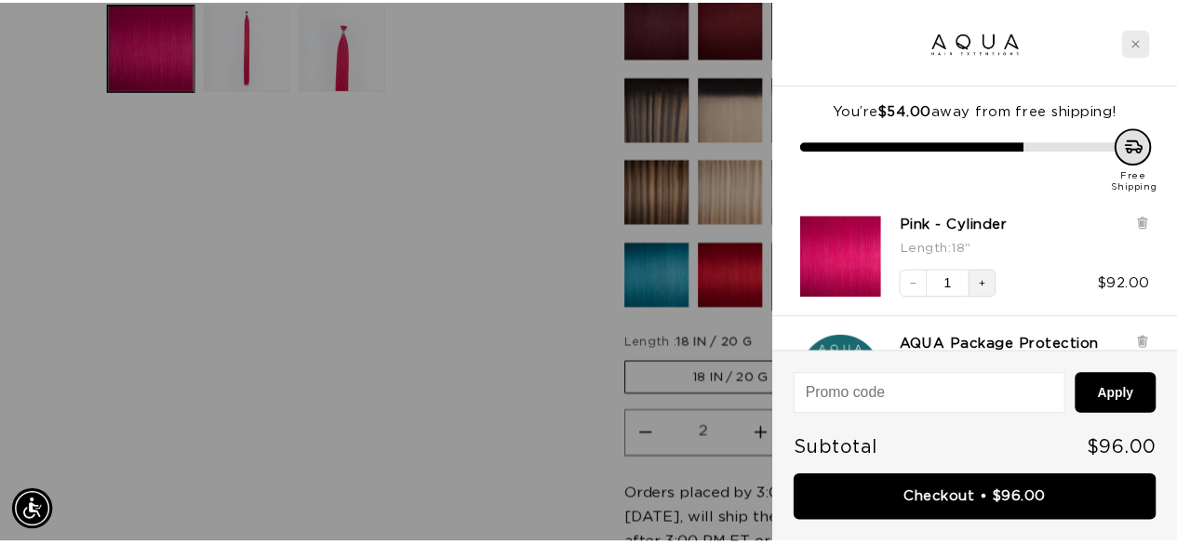
scroll to position [0, 1044]
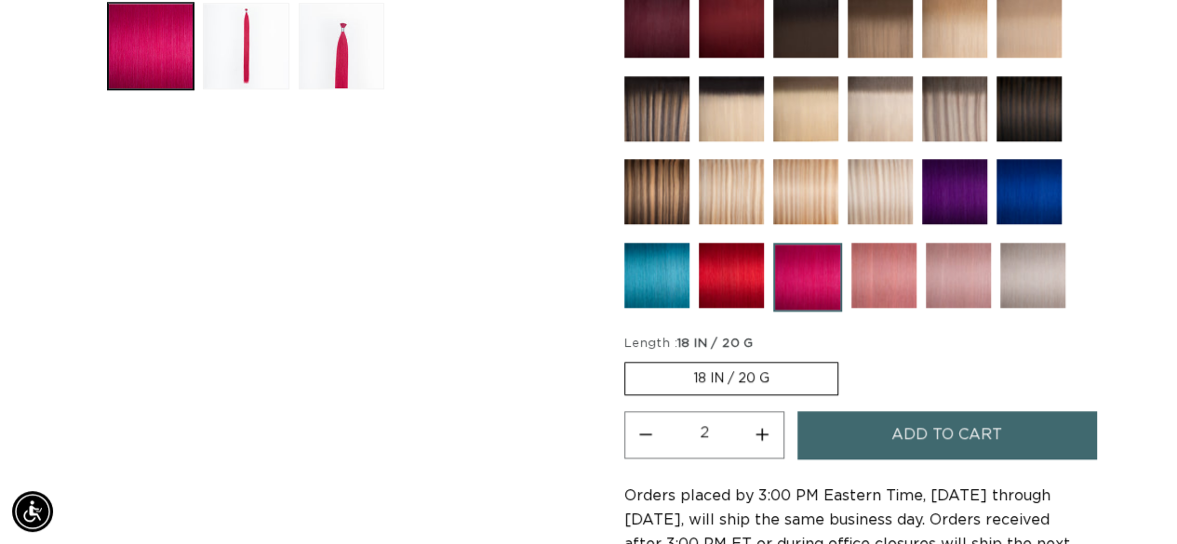
click at [395, 310] on div "Skip to product information Open media 1 in modal Open media 2 in modal Open me…" at bounding box center [341, 330] width 477 height 1711
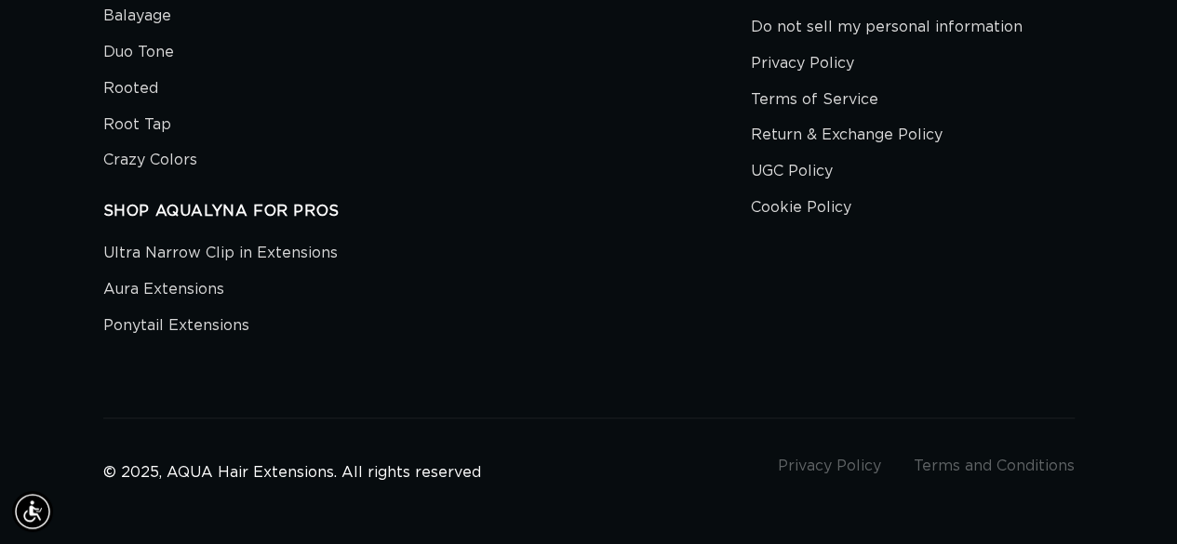
scroll to position [0, 0]
click at [969, 190] on li "Cookie Policy" at bounding box center [913, 208] width 324 height 36
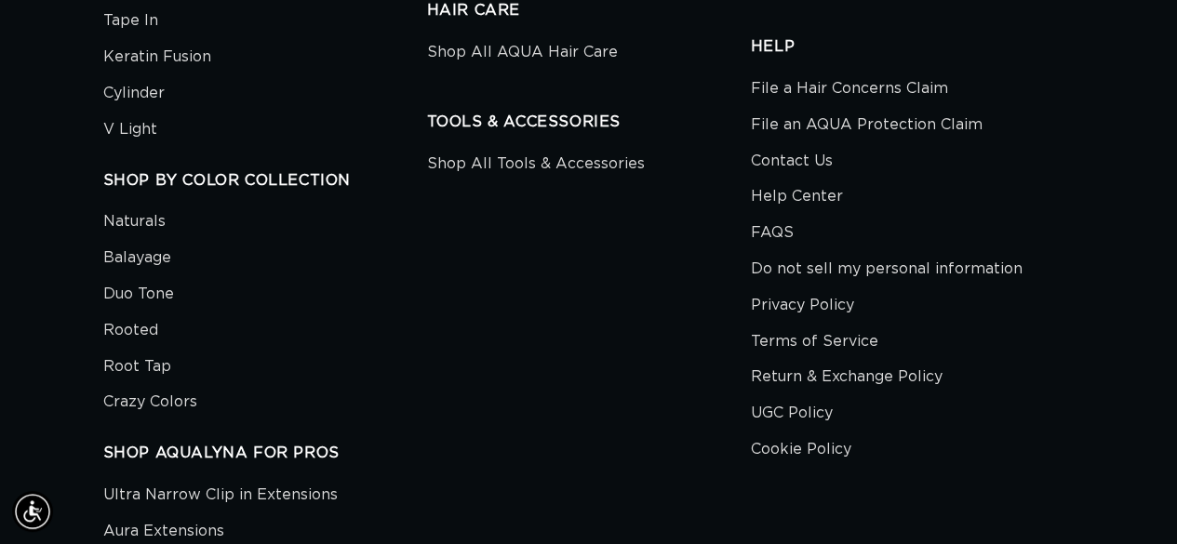
scroll to position [6842, 0]
click at [808, 143] on link "Contact Us" at bounding box center [792, 161] width 82 height 36
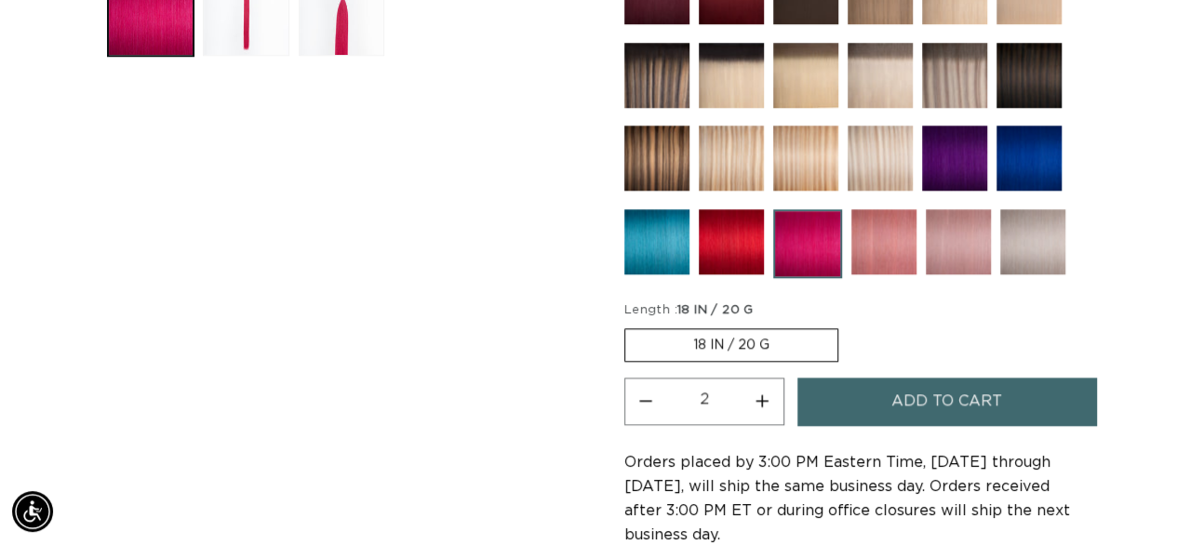
scroll to position [833, 0]
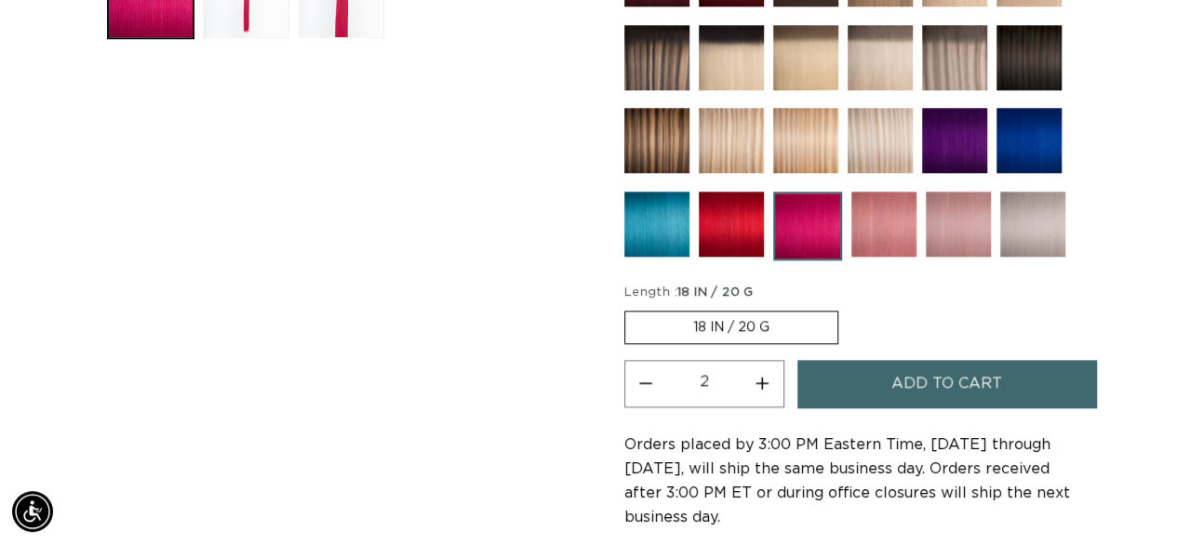
click at [633, 317] on label "18 IN / 20 G Variant sold out or unavailable" at bounding box center [731, 327] width 214 height 33
click at [630, 308] on input "18 IN / 20 G Variant sold out or unavailable" at bounding box center [629, 307] width 1 height 1
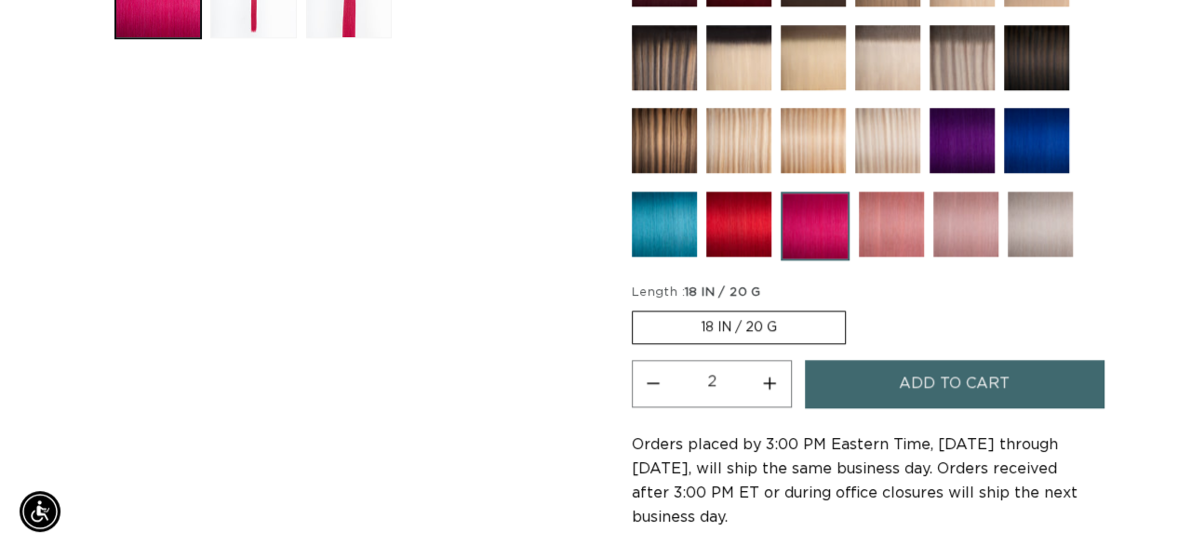
scroll to position [0, 0]
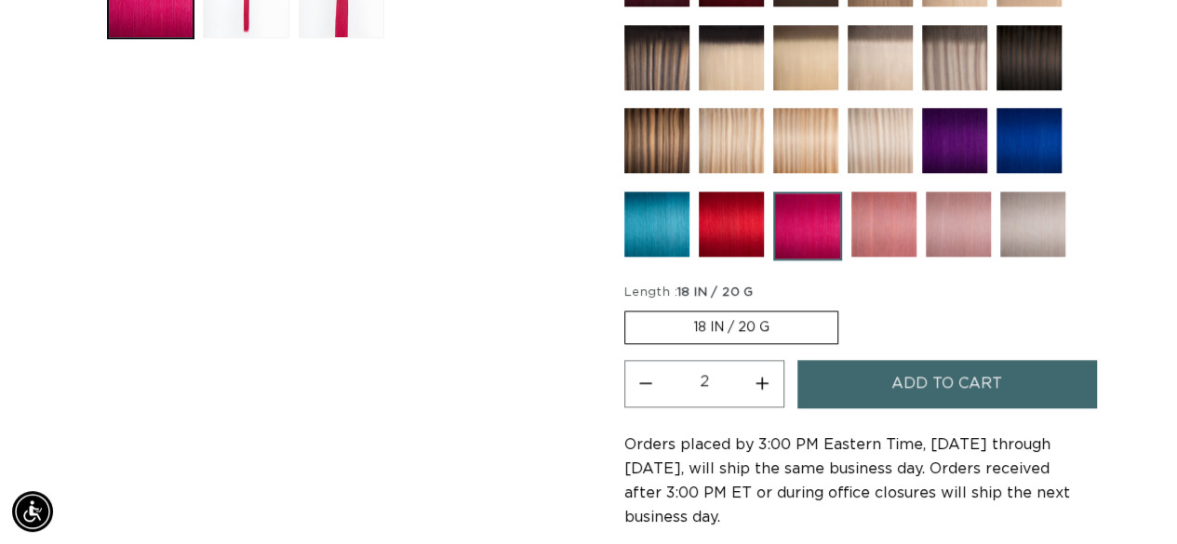
click at [633, 317] on label "18 IN / 20 G Variant sold out or unavailable" at bounding box center [731, 327] width 214 height 33
click at [630, 308] on input "18 IN / 20 G Variant sold out or unavailable" at bounding box center [629, 307] width 1 height 1
click at [633, 317] on label "18 IN / 20 G Variant sold out or unavailable" at bounding box center [731, 327] width 214 height 33
click at [630, 308] on input "18 IN / 20 G Variant sold out or unavailable" at bounding box center [629, 307] width 1 height 1
click at [633, 317] on label "18 IN / 20 G Variant sold out or unavailable" at bounding box center [731, 327] width 214 height 33
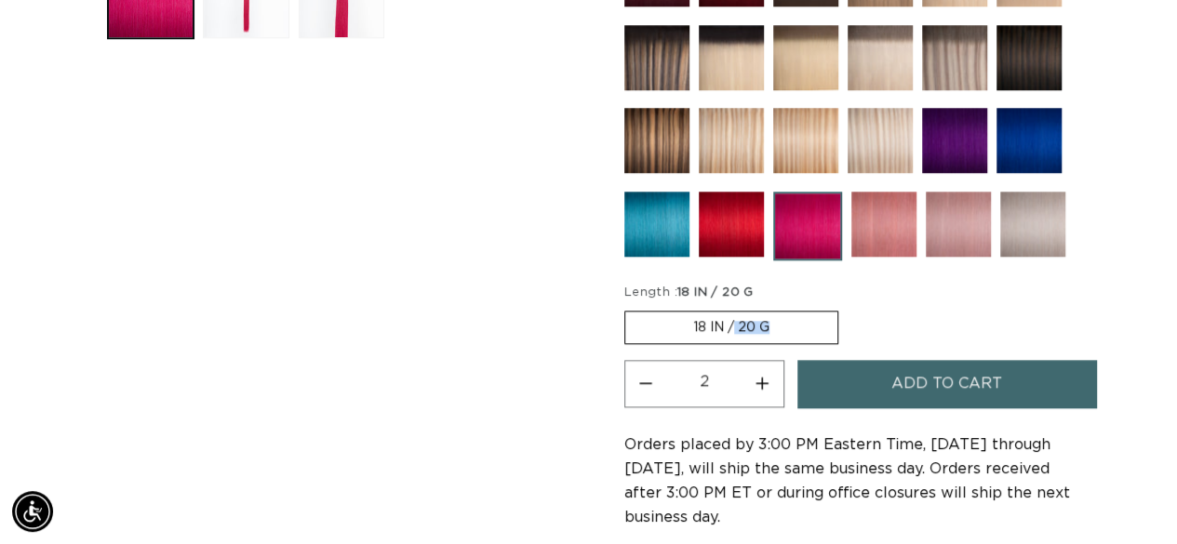
click at [630, 308] on input "18 IN / 20 G Variant sold out or unavailable" at bounding box center [629, 307] width 1 height 1
click at [867, 368] on button "Add to cart" at bounding box center [946, 383] width 299 height 47
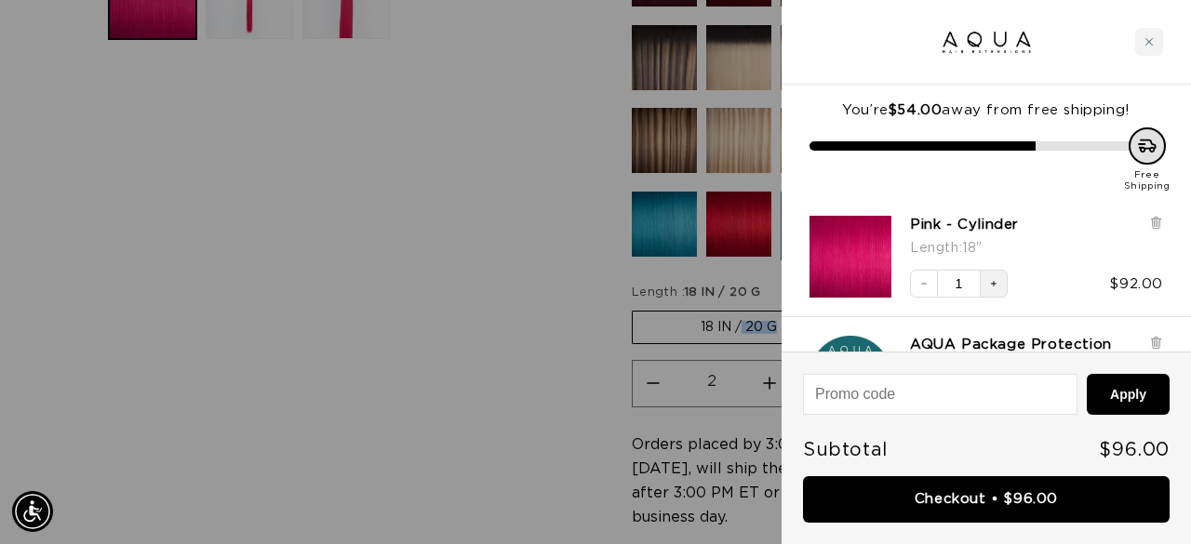
scroll to position [0, 1059]
click at [832, 60] on div at bounding box center [985, 42] width 409 height 85
click at [1159, 222] on icon at bounding box center [1155, 223] width 7 height 9
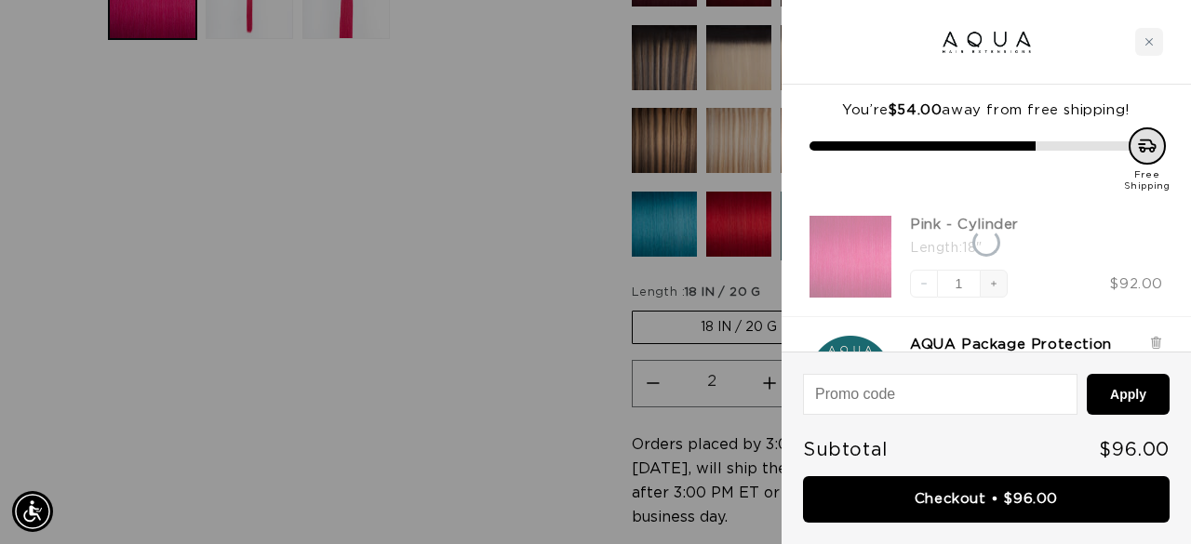
scroll to position [0, 1059]
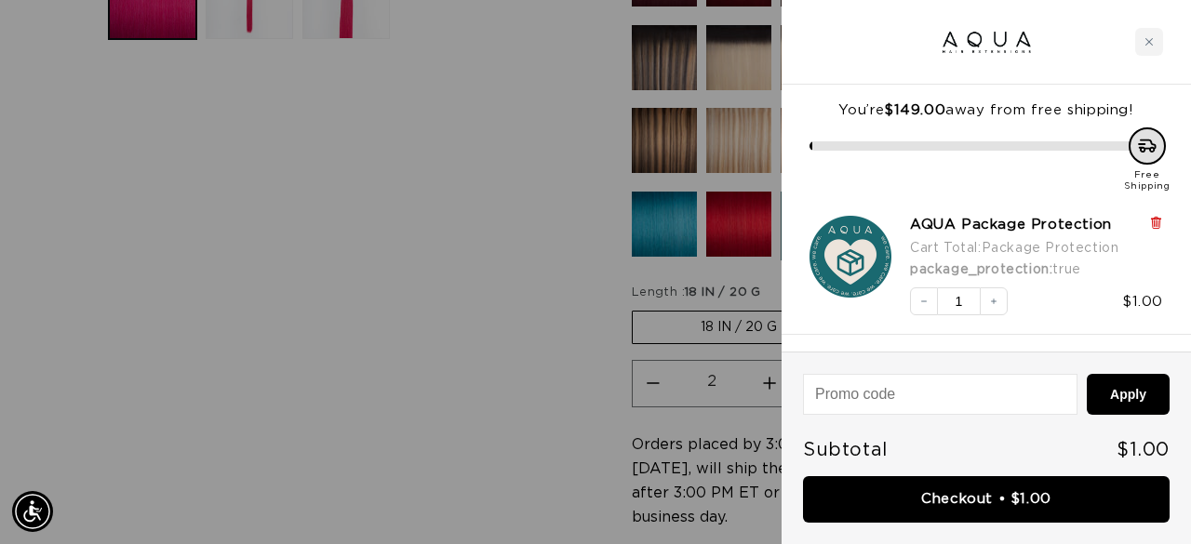
click at [1157, 218] on icon at bounding box center [1155, 221] width 4 height 9
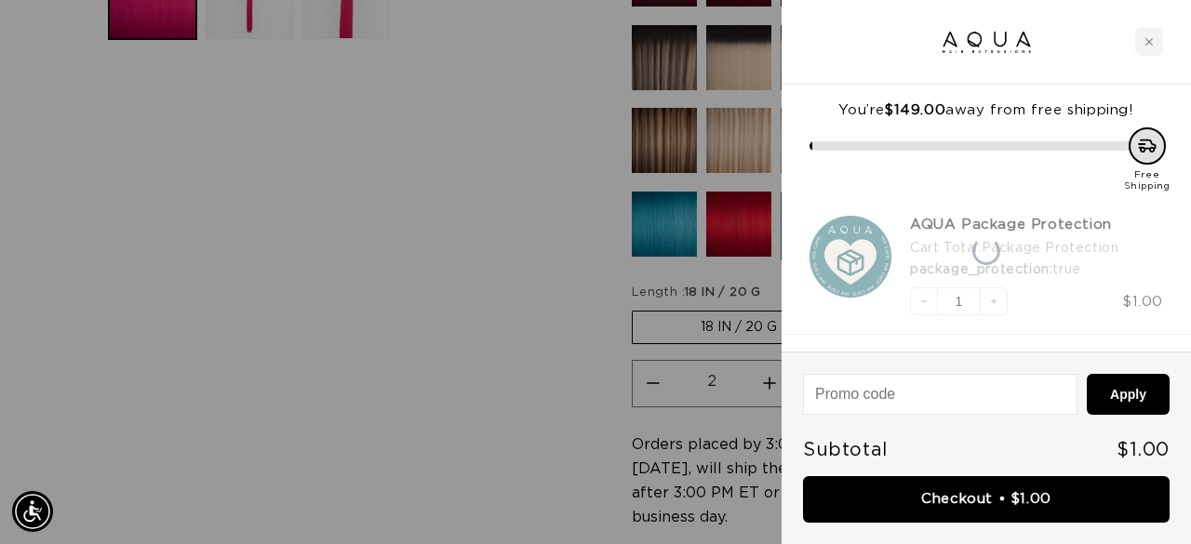
scroll to position [0, 2117]
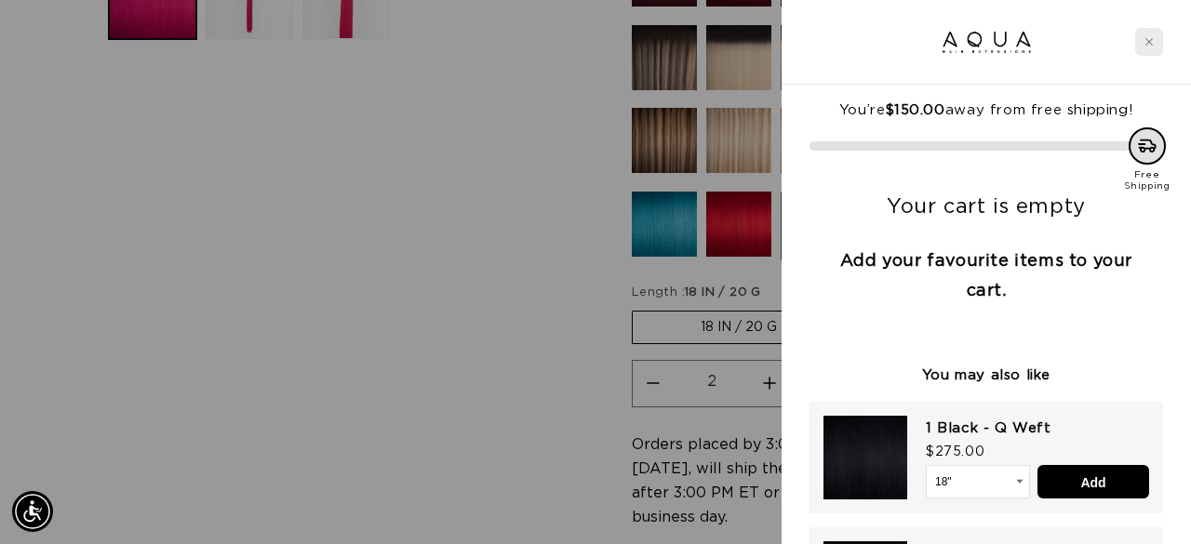
click at [1153, 34] on div "Close cart" at bounding box center [1149, 42] width 28 height 28
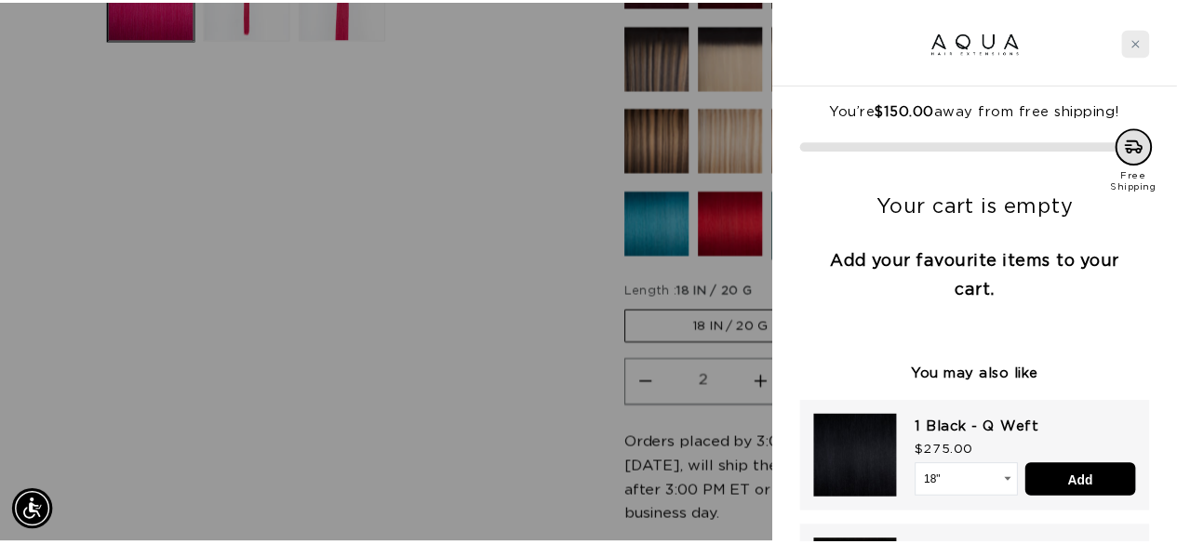
scroll to position [0, 0]
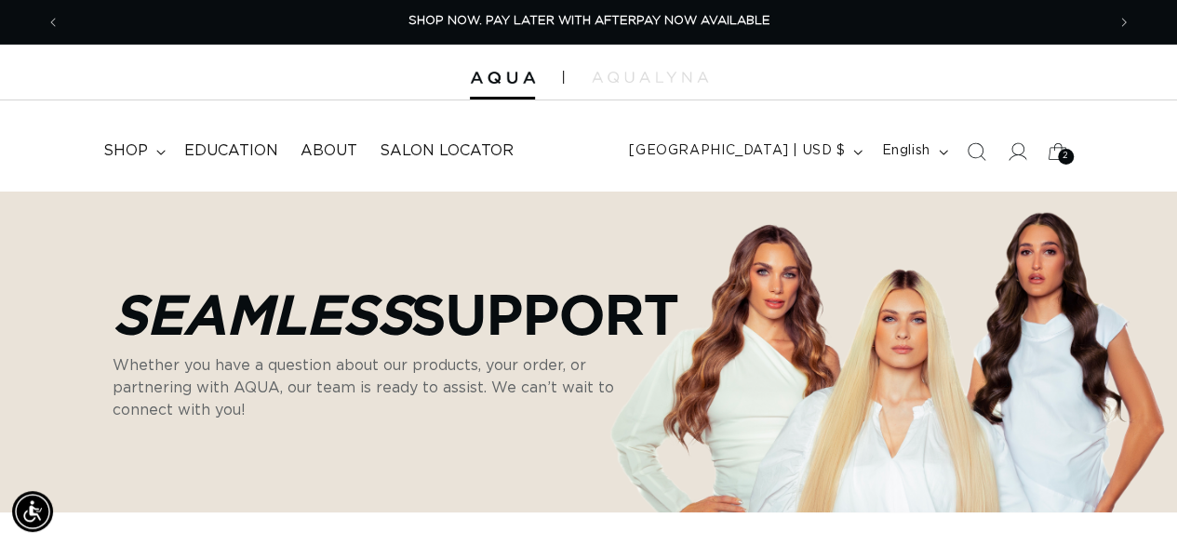
scroll to position [0, 1044]
click at [992, 309] on div "Seamless Support Whether you have a question about our products, your order, or…" at bounding box center [588, 352] width 1158 height 322
